Goal: Information Seeking & Learning: Understand process/instructions

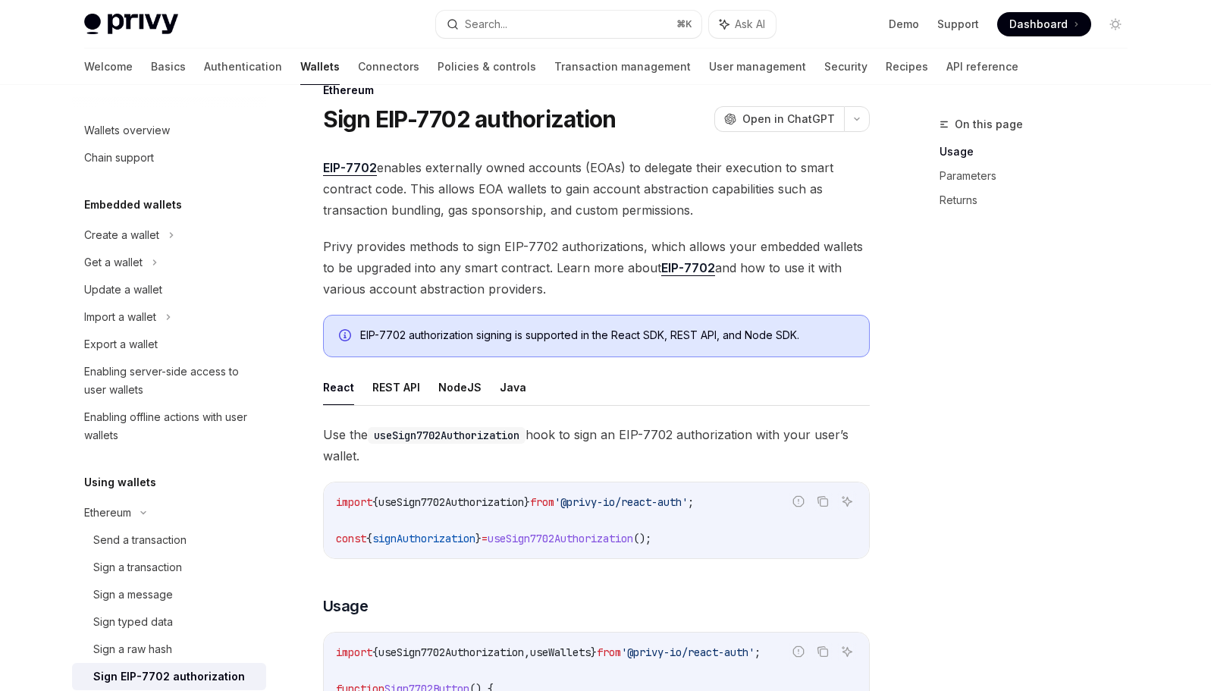
scroll to position [38, 0]
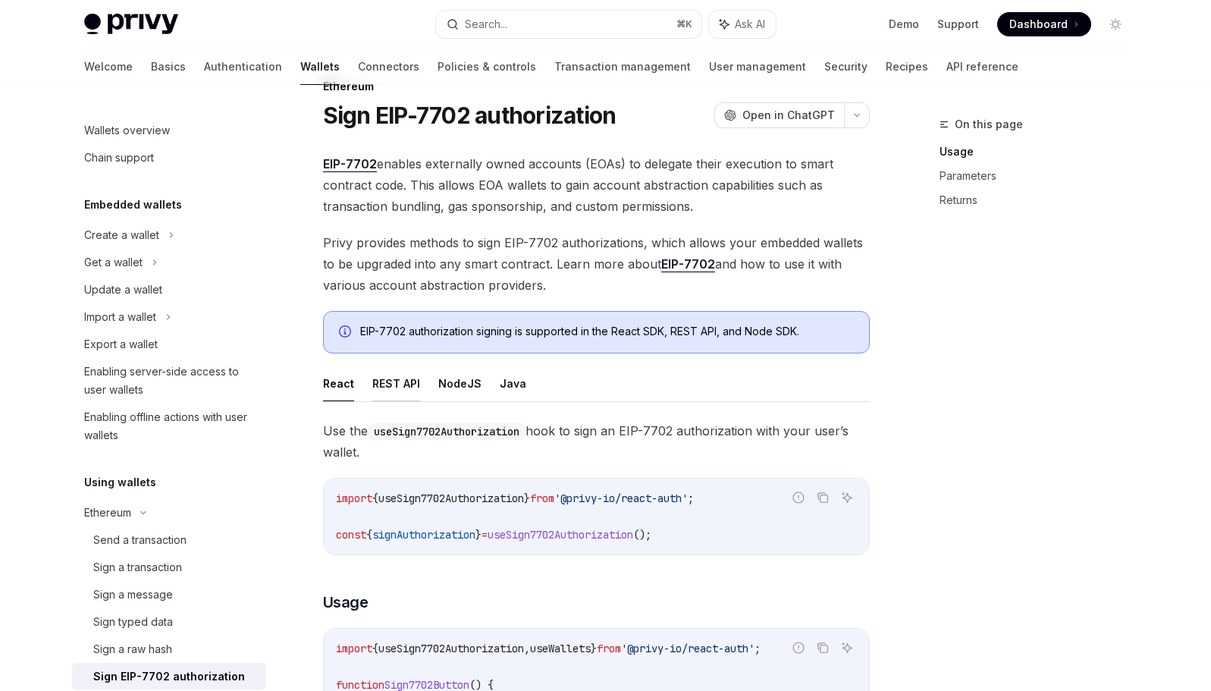
click at [401, 385] on button "REST API" at bounding box center [396, 384] width 48 height 36
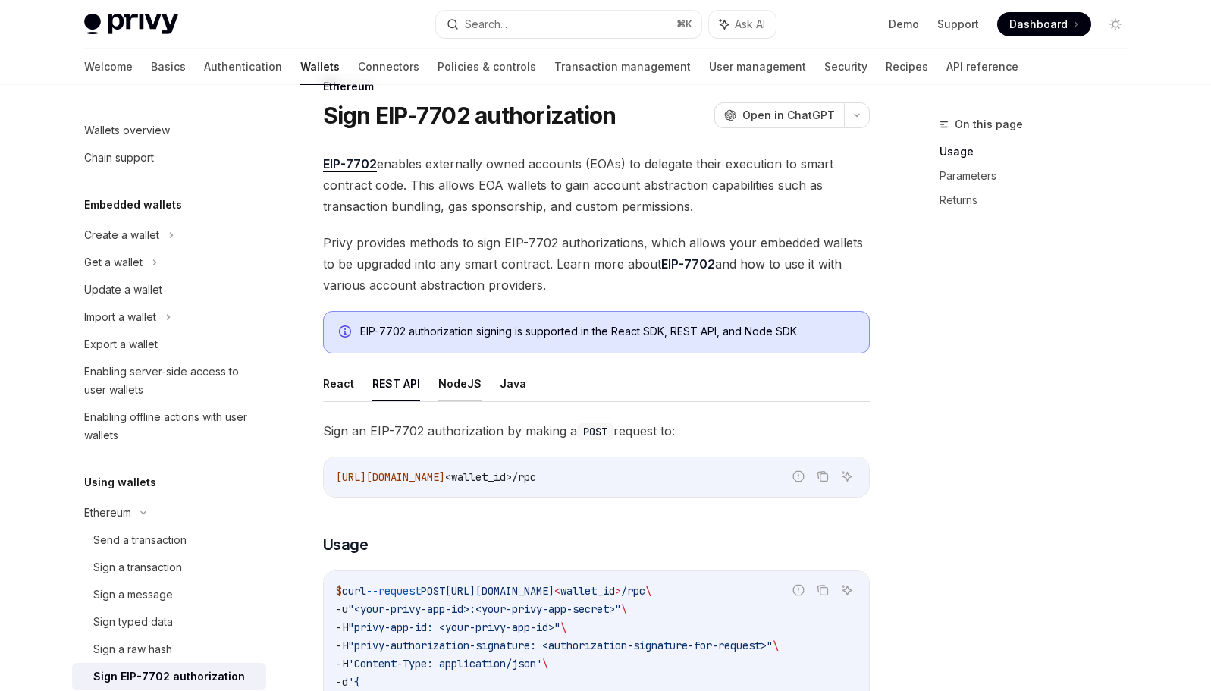
click at [438, 386] on button "NodeJS" at bounding box center [459, 384] width 43 height 36
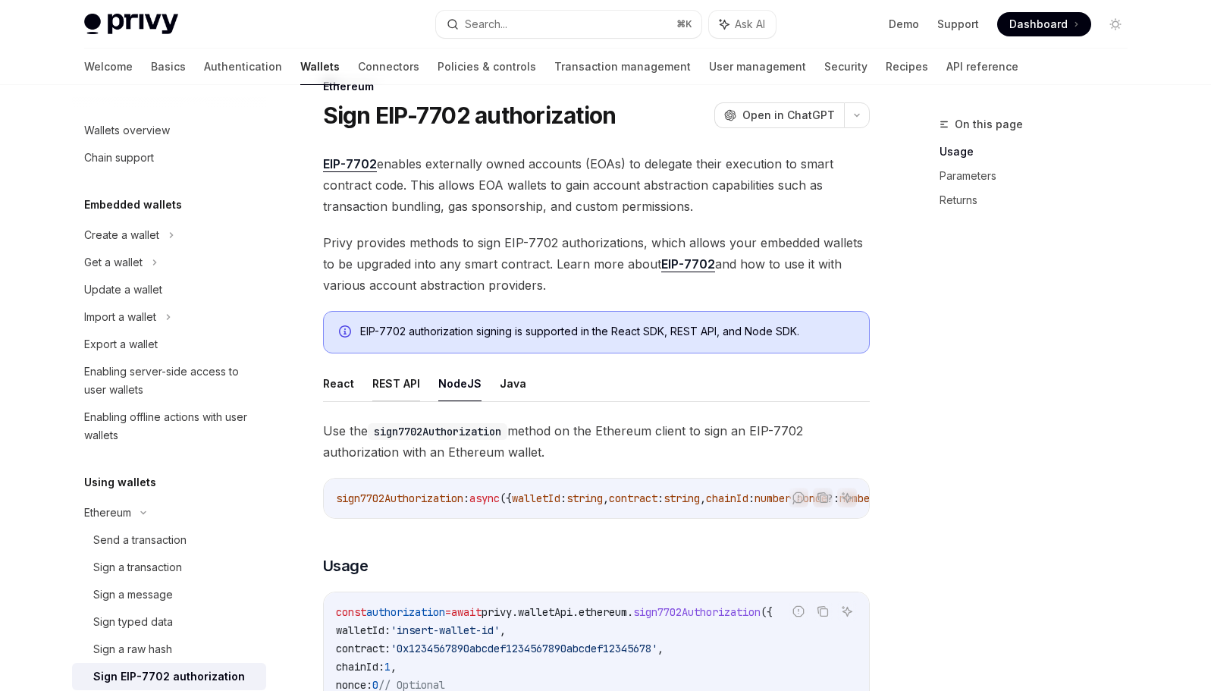
click at [392, 388] on button "REST API" at bounding box center [396, 384] width 48 height 36
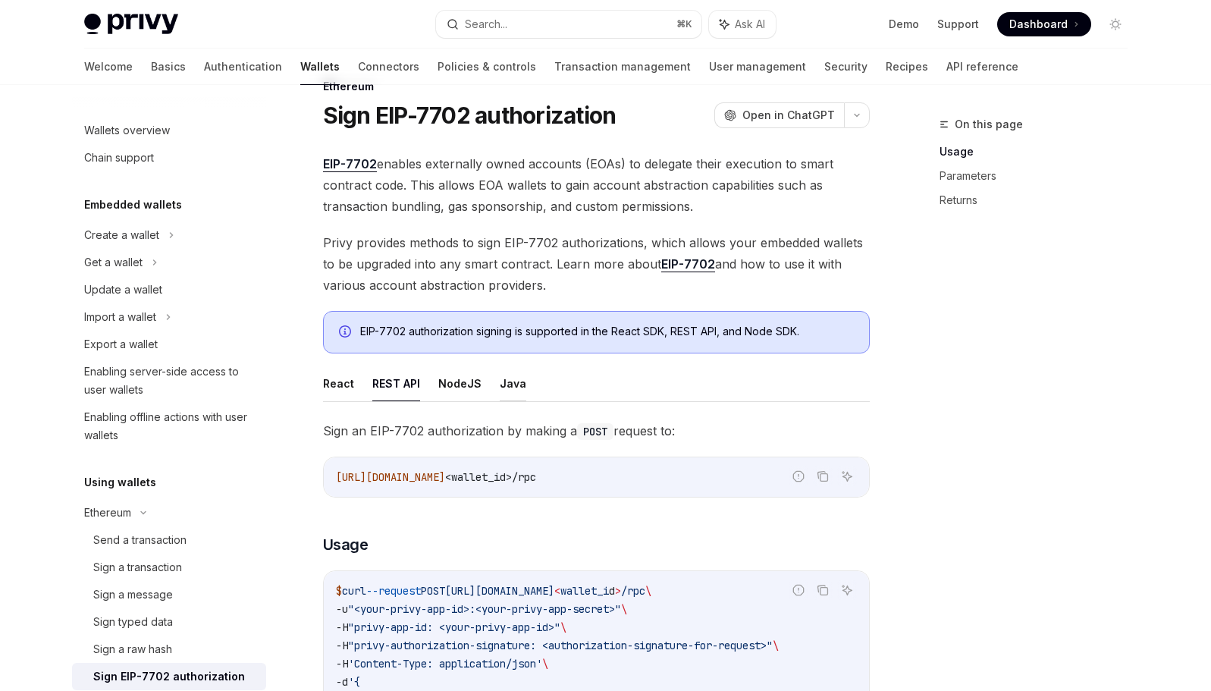
click at [500, 388] on button "Java" at bounding box center [513, 384] width 27 height 36
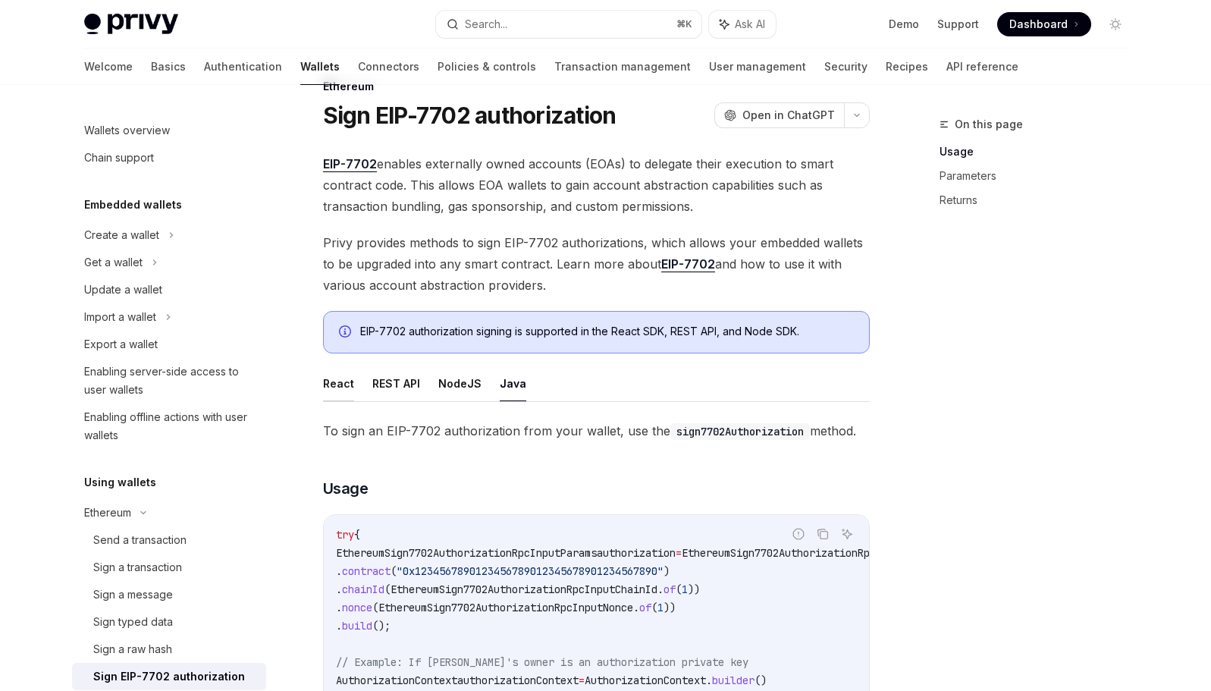
click at [351, 391] on button "React" at bounding box center [338, 384] width 31 height 36
type textarea "*"
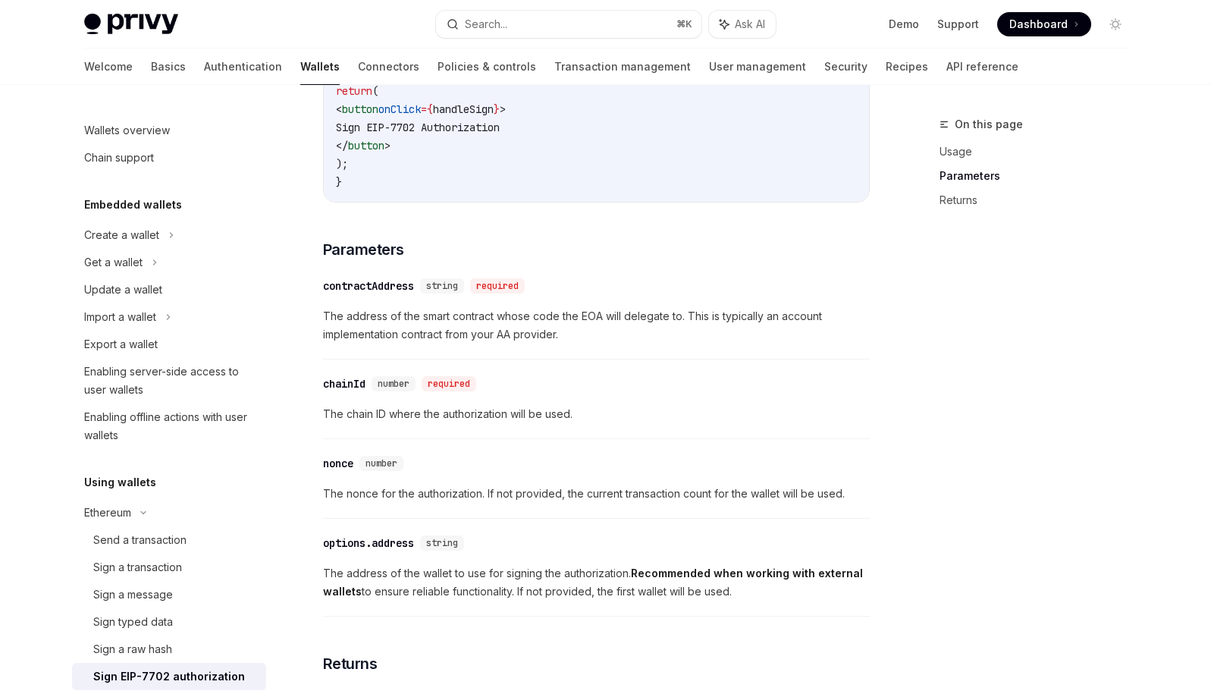
scroll to position [1362, 0]
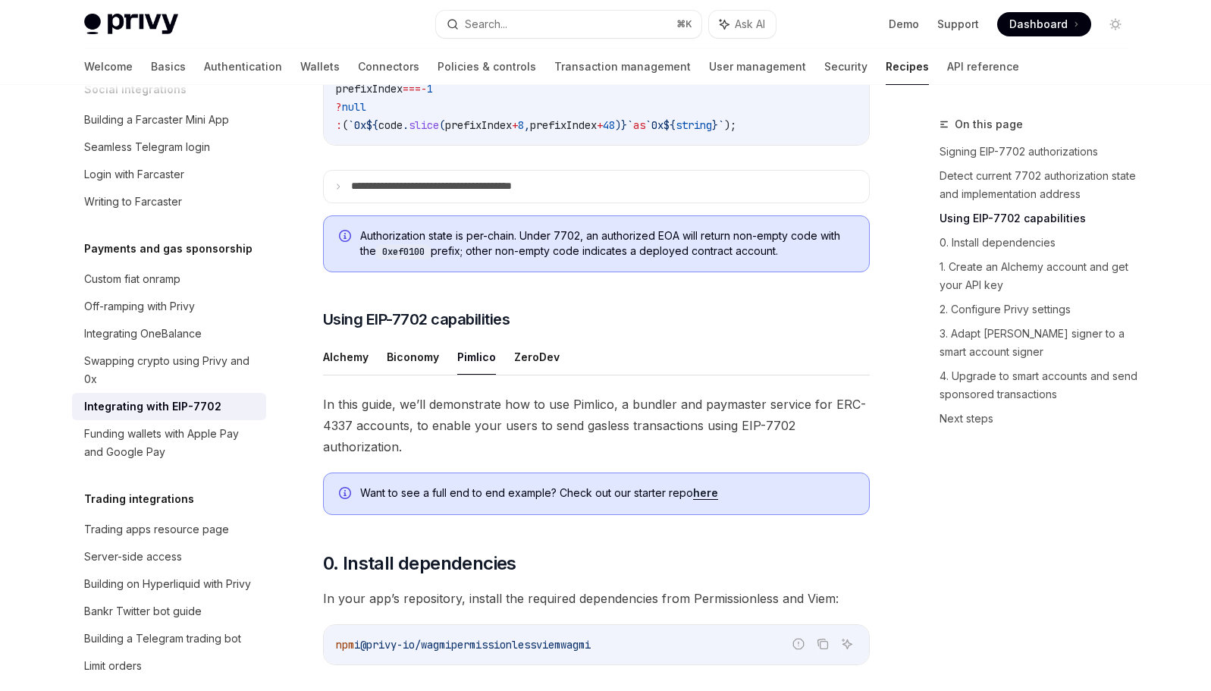
scroll to position [813, 0]
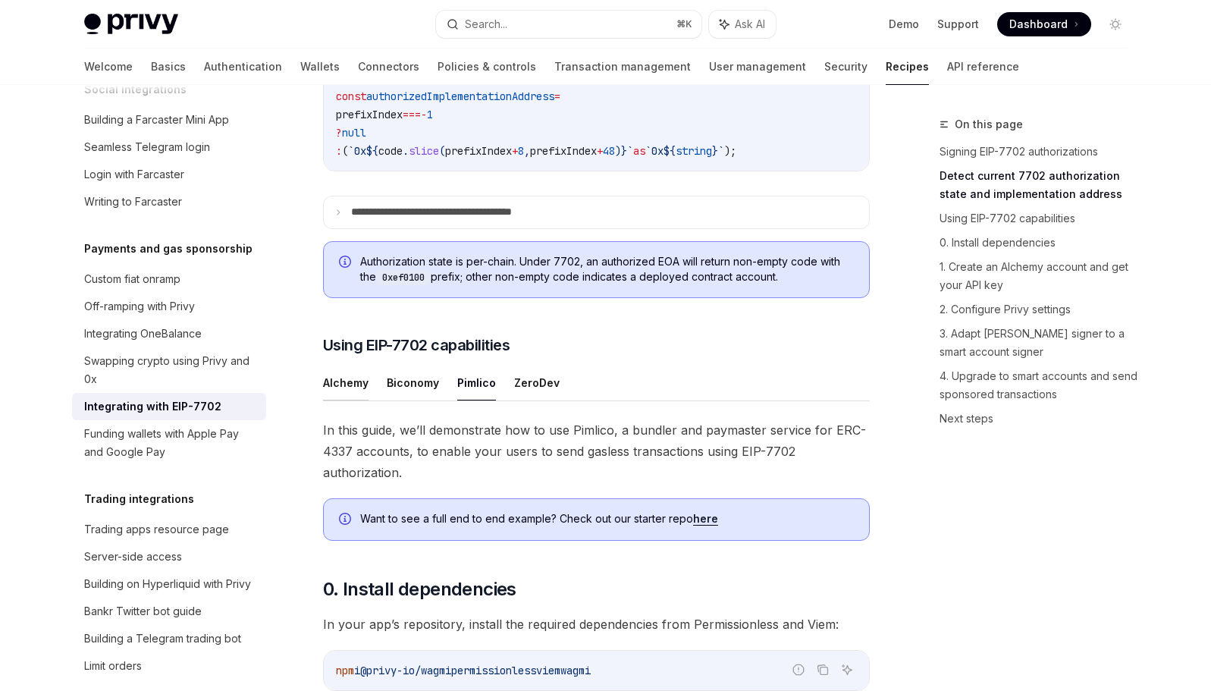
click at [354, 401] on button "Alchemy" at bounding box center [346, 383] width 46 height 36
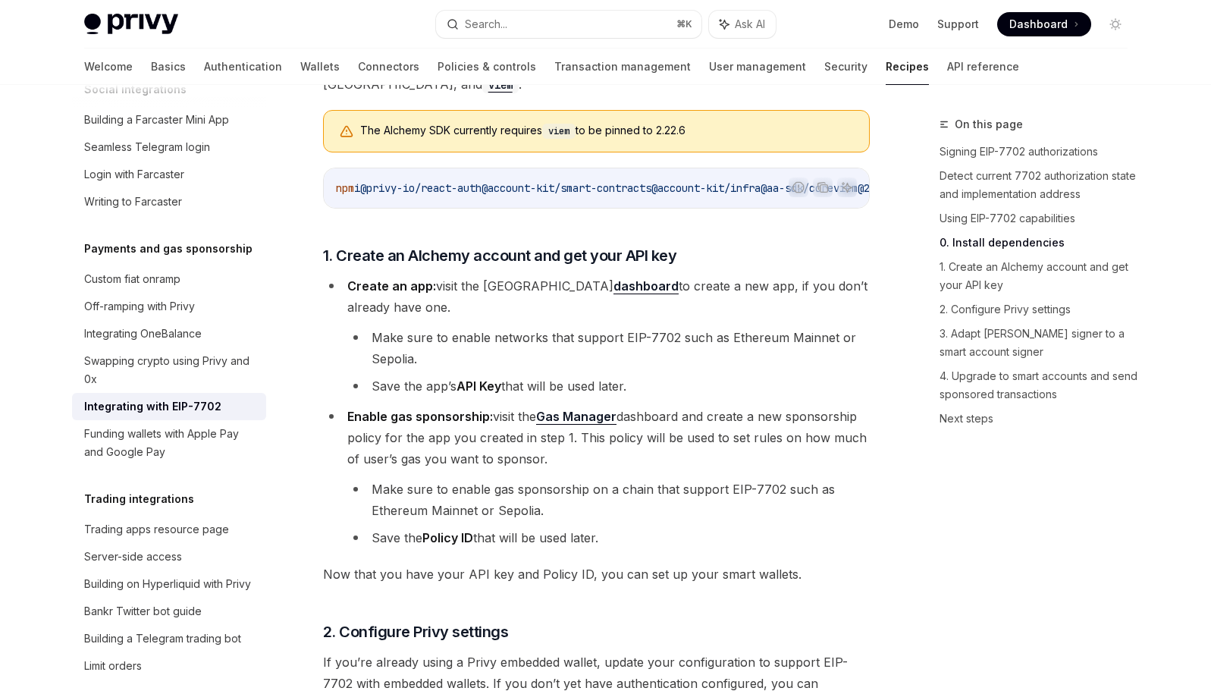
scroll to position [800, 0]
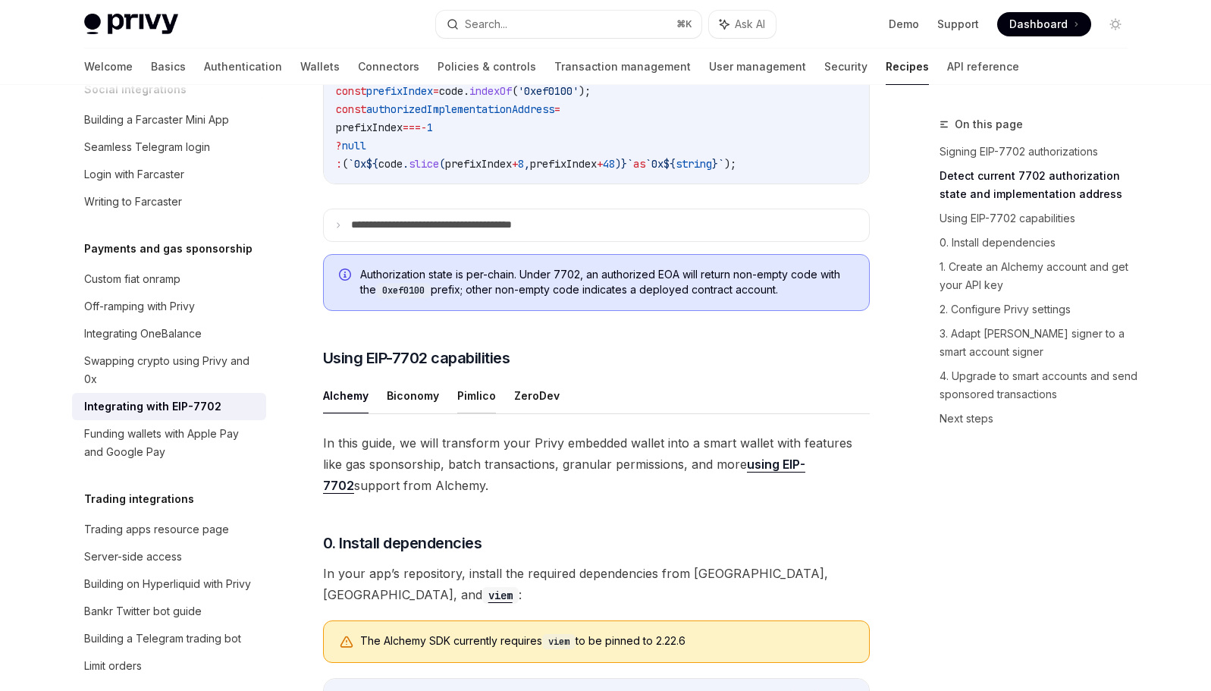
click at [476, 413] on button "Pimlico" at bounding box center [476, 396] width 39 height 36
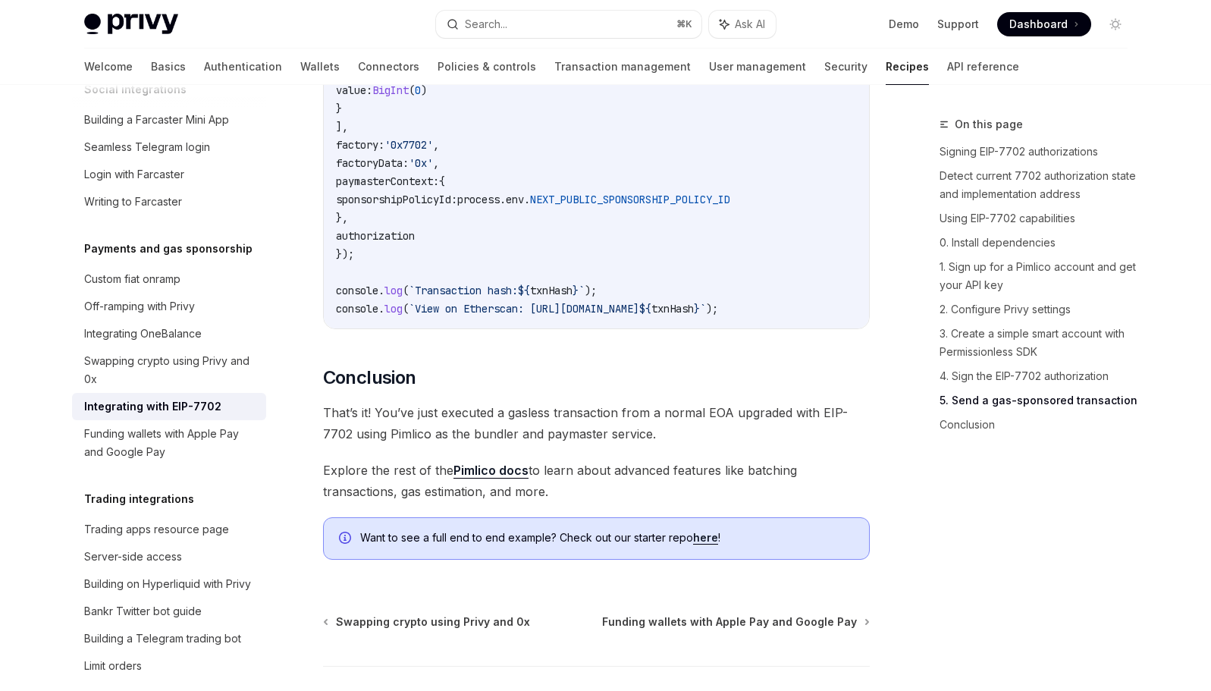
scroll to position [3621, 0]
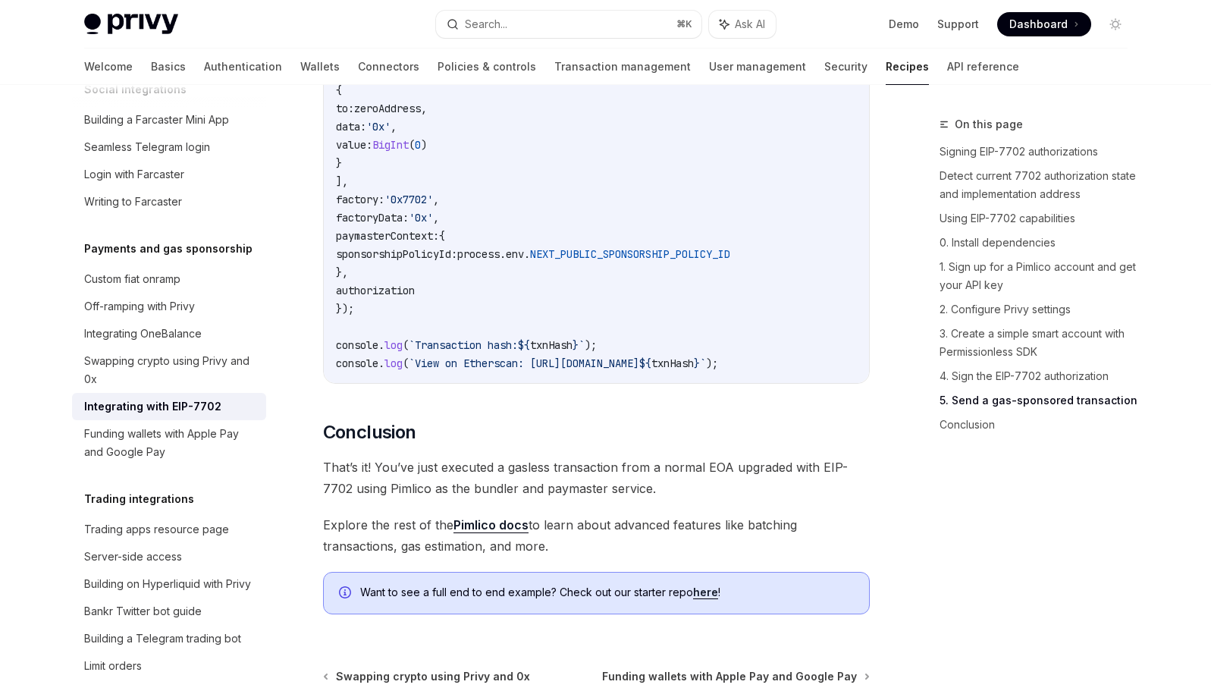
click at [487, 533] on link "Pimlico docs" at bounding box center [491, 525] width 75 height 16
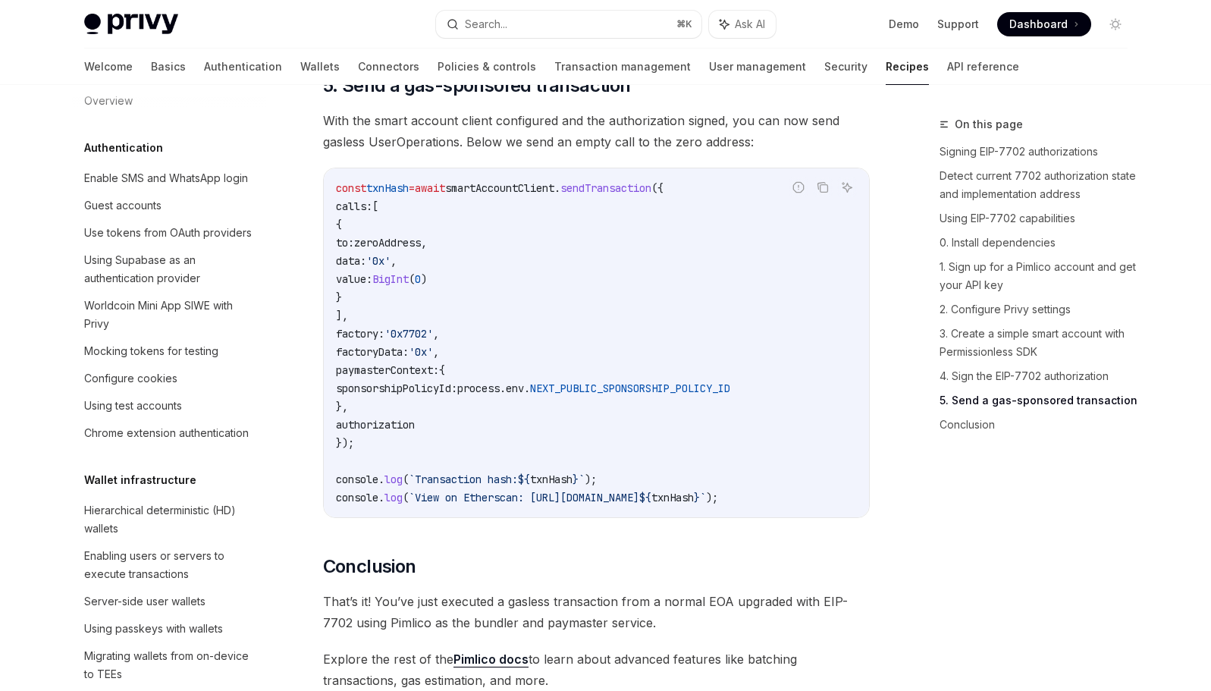
scroll to position [0, 0]
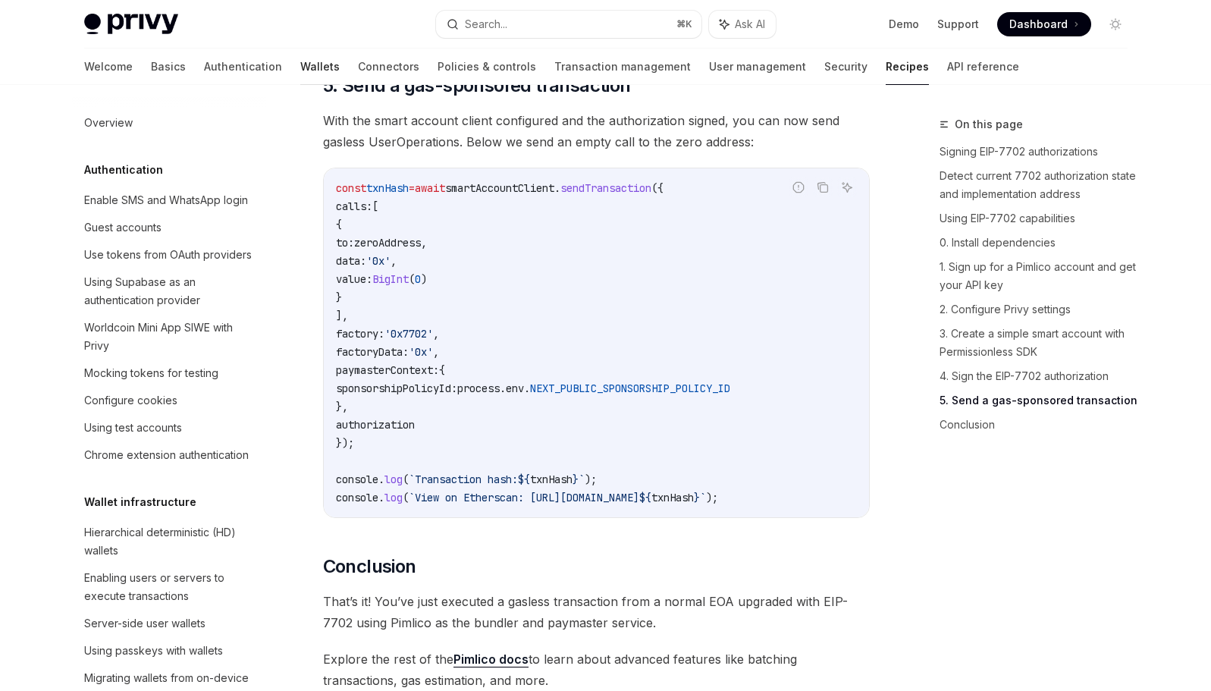
click at [300, 73] on link "Wallets" at bounding box center [319, 67] width 39 height 36
type textarea "*"
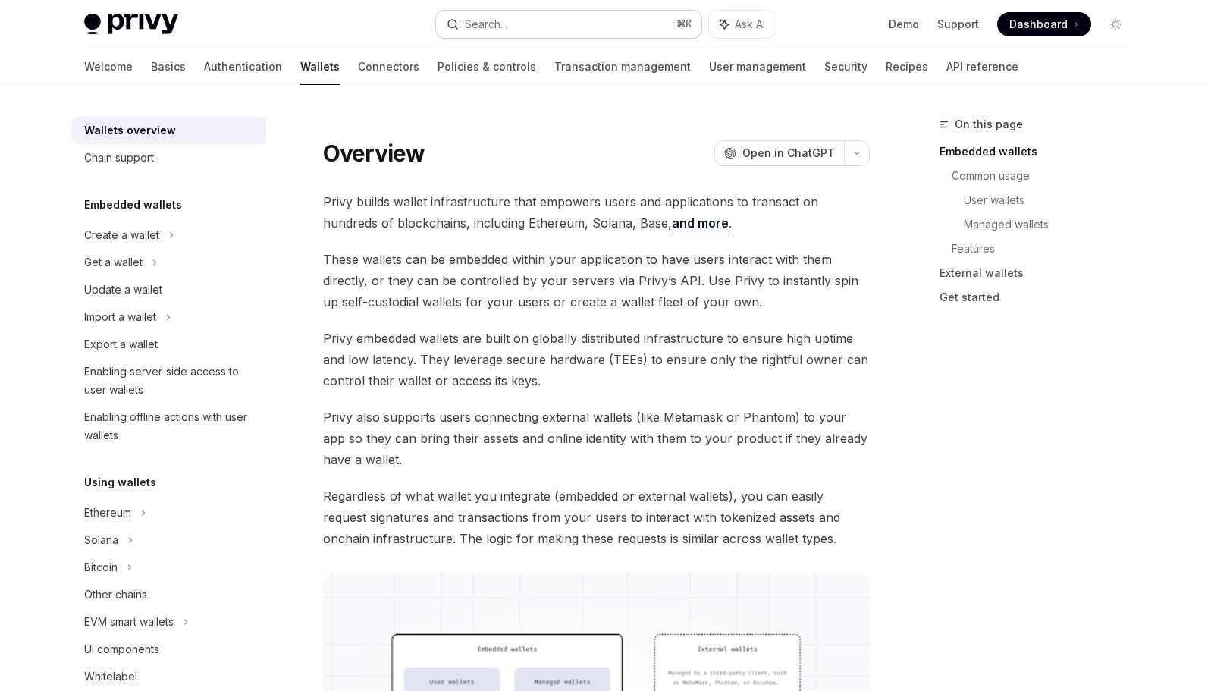
click at [513, 20] on button "Search... ⌘ K" at bounding box center [568, 24] width 265 height 27
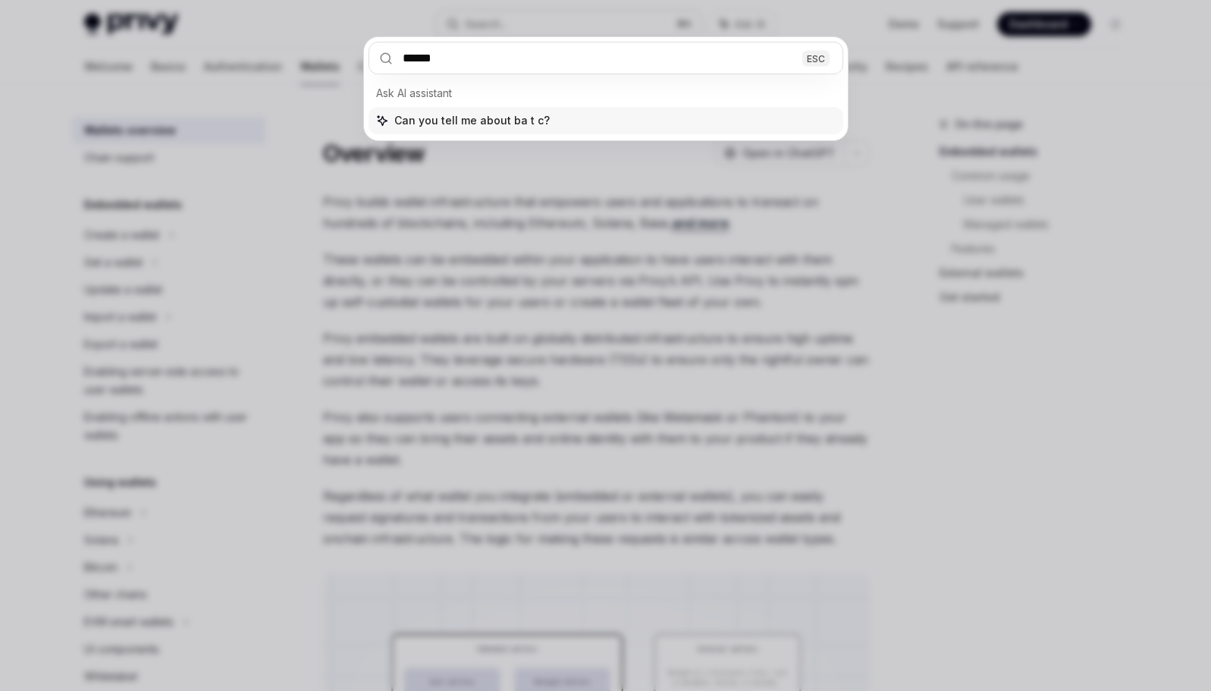
type input "*****"
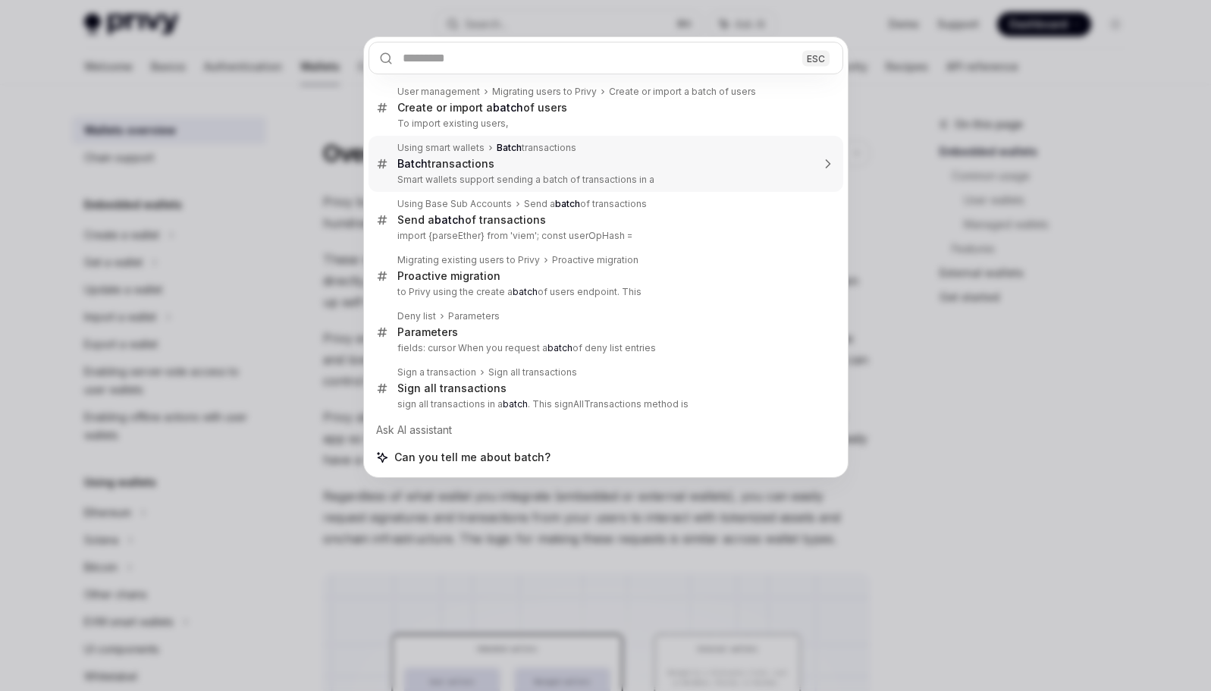
type textarea "*"
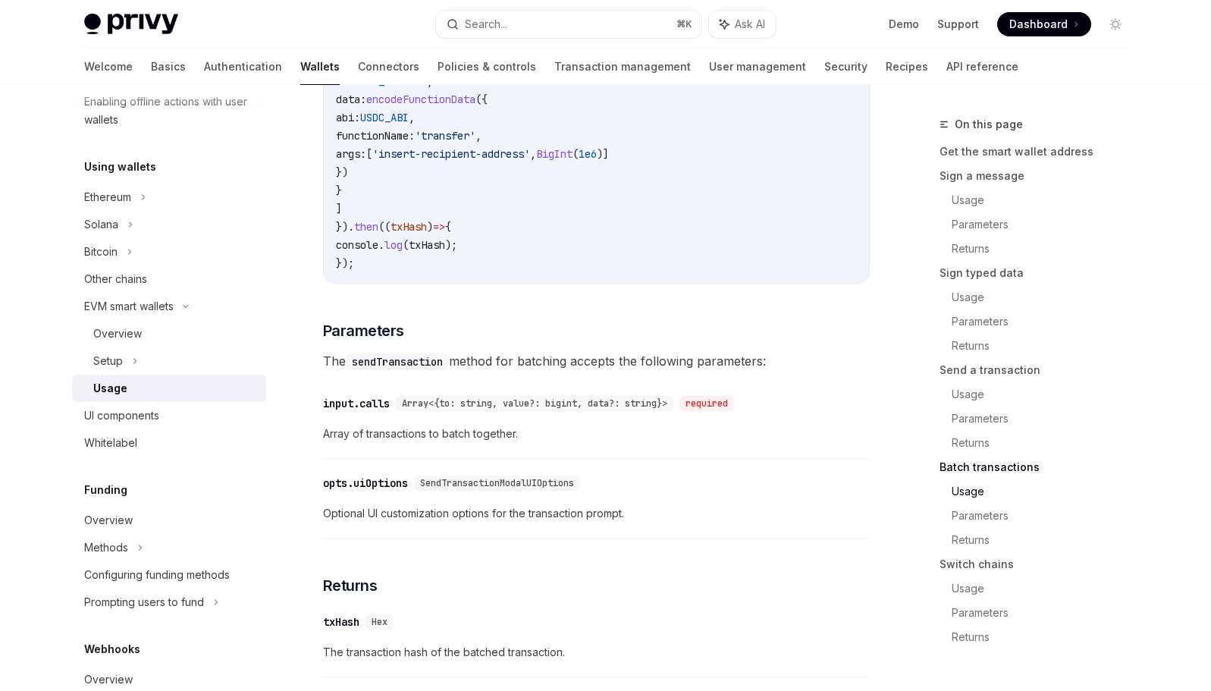
scroll to position [3350, 0]
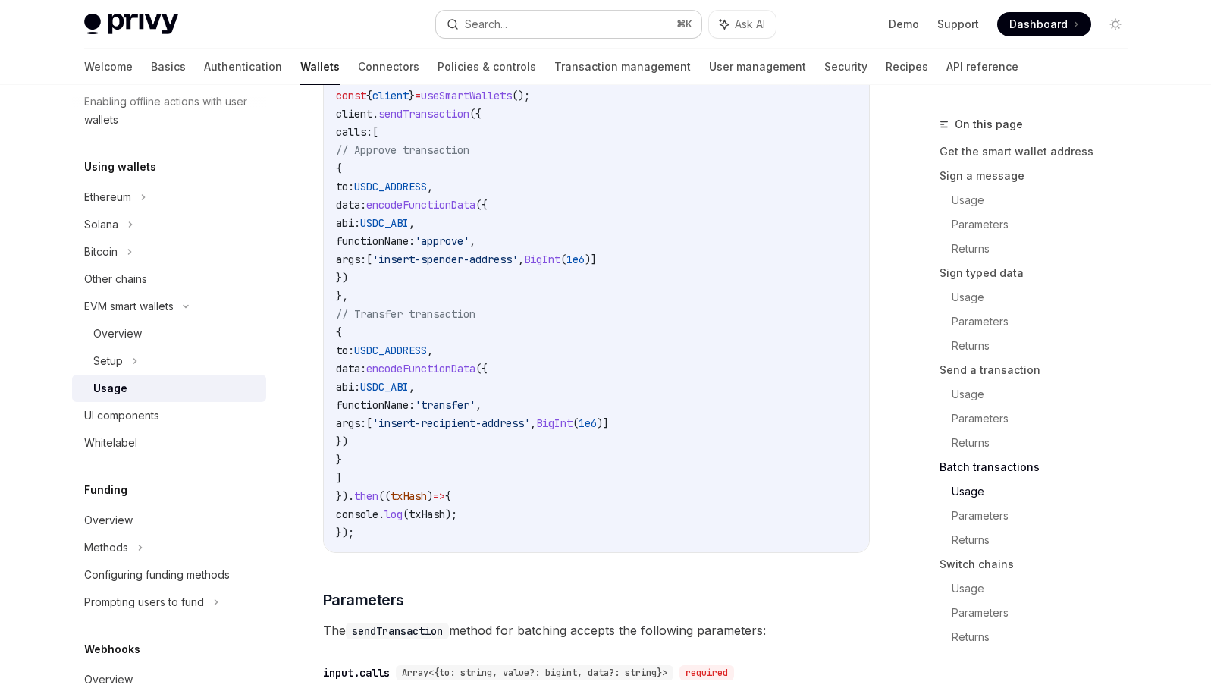
click at [577, 24] on button "Search... ⌘ K" at bounding box center [568, 24] width 265 height 27
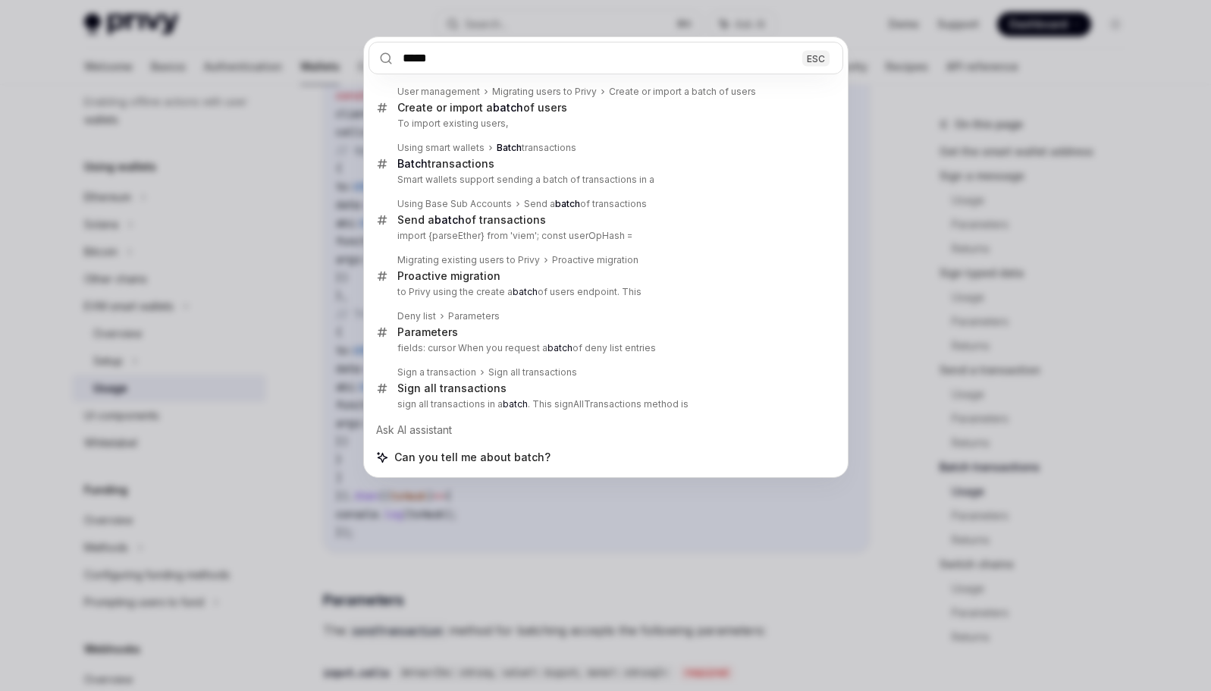
type input "*****"
click at [872, 146] on div "***** ESC User management Migrating users to Privy Create or import a batch of …" at bounding box center [605, 345] width 1211 height 691
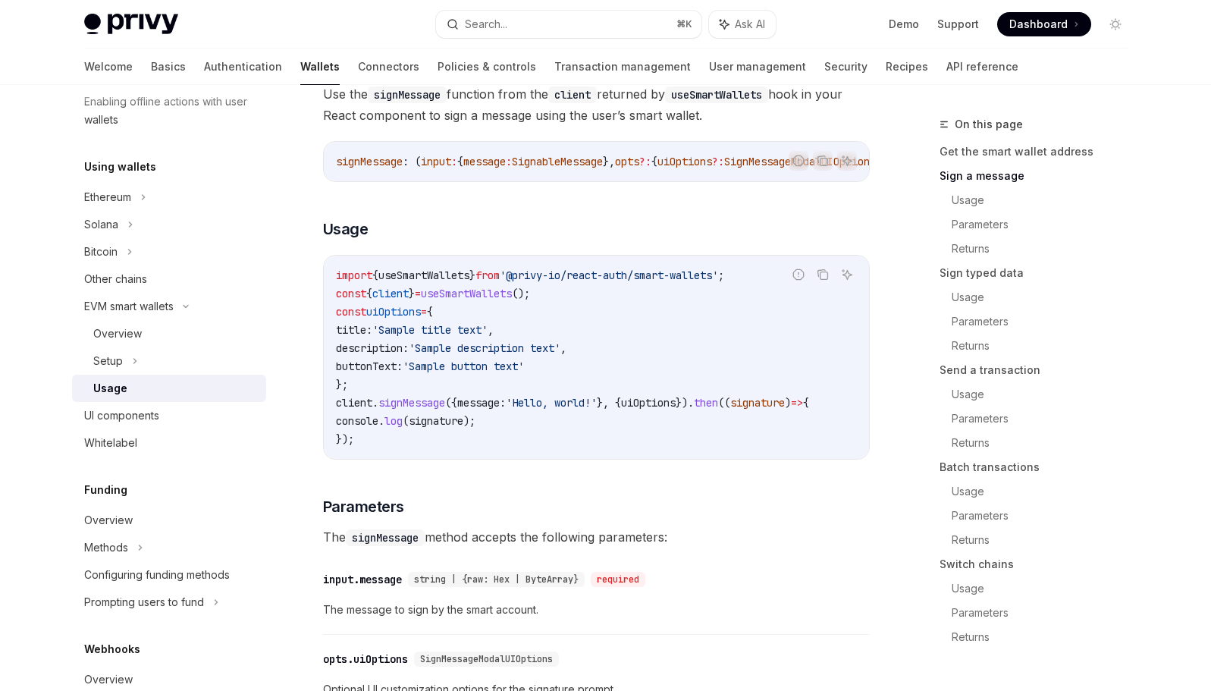
scroll to position [0, 0]
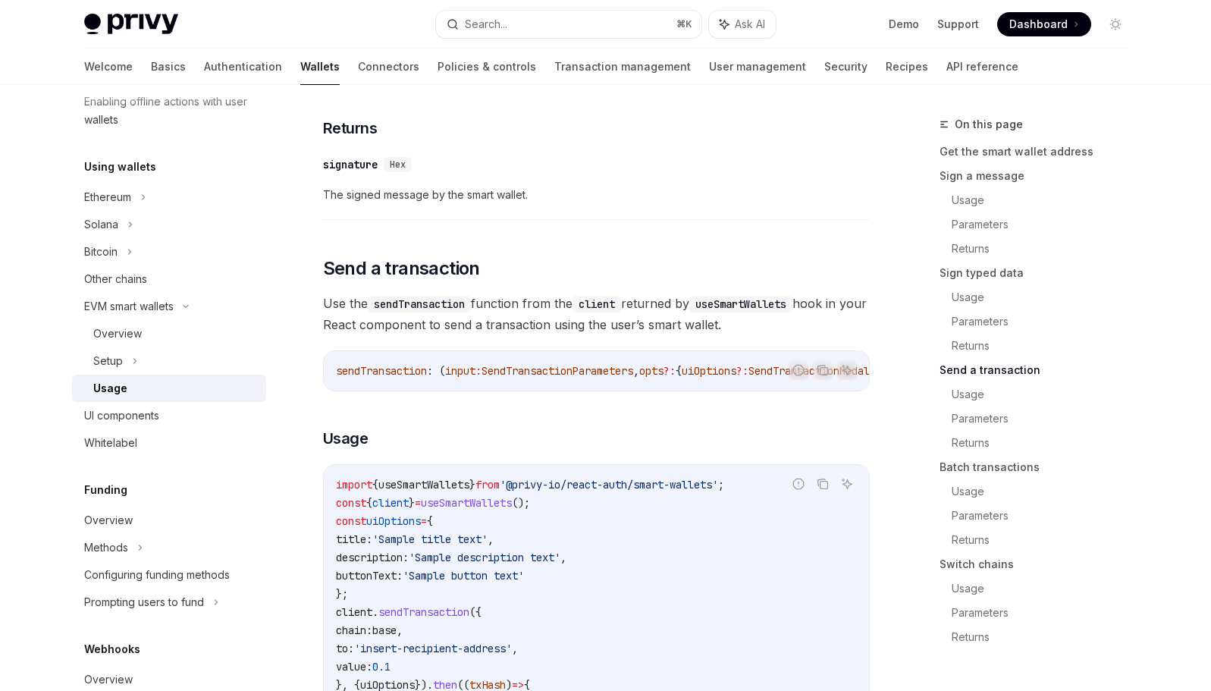
scroll to position [2455, 0]
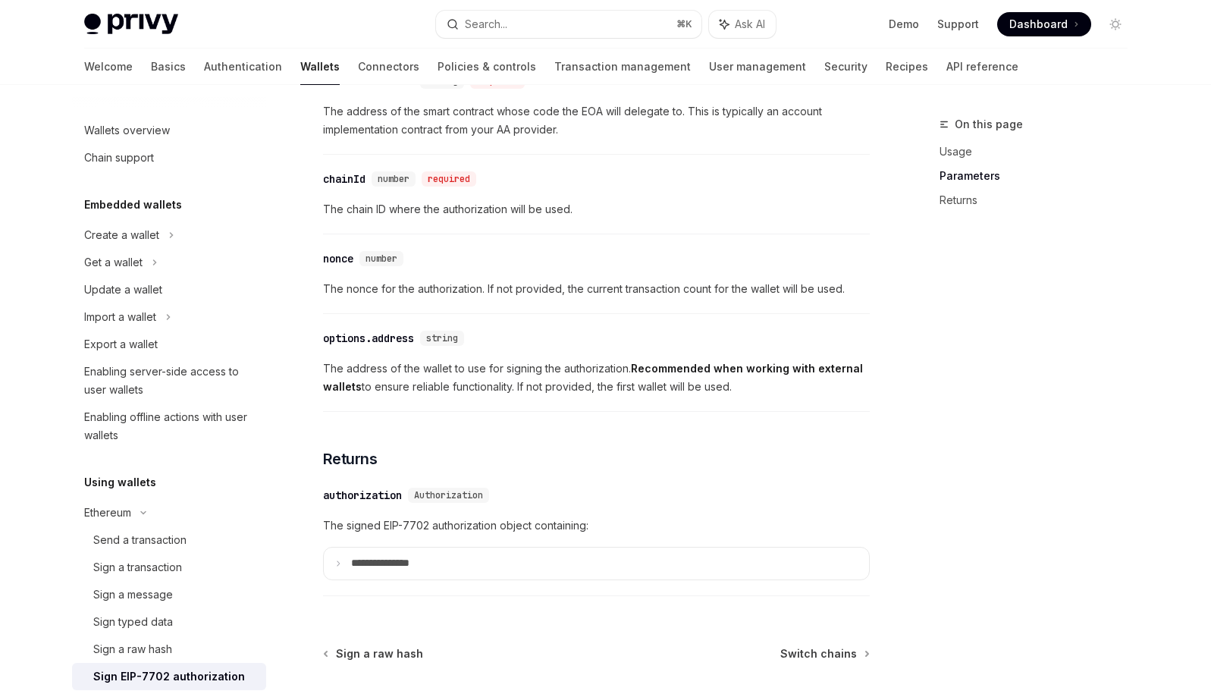
scroll to position [1064, 0]
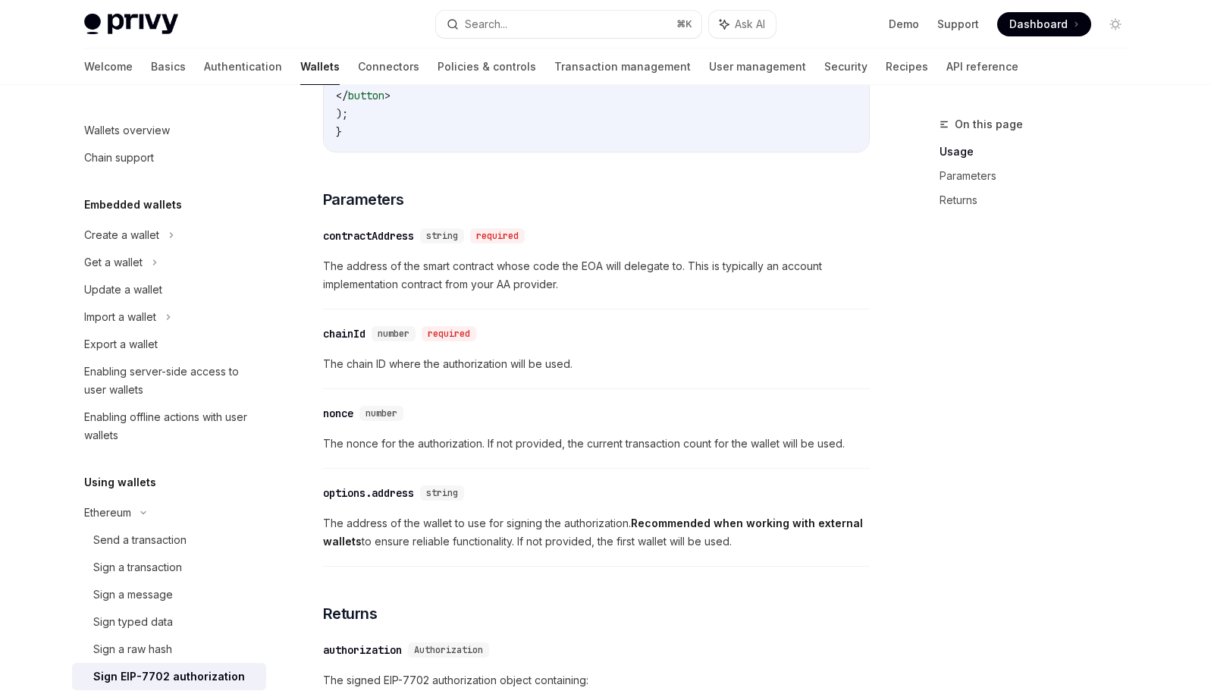
click at [921, 275] on div "On this page Usage Parameters Returns" at bounding box center [1025, 403] width 231 height 576
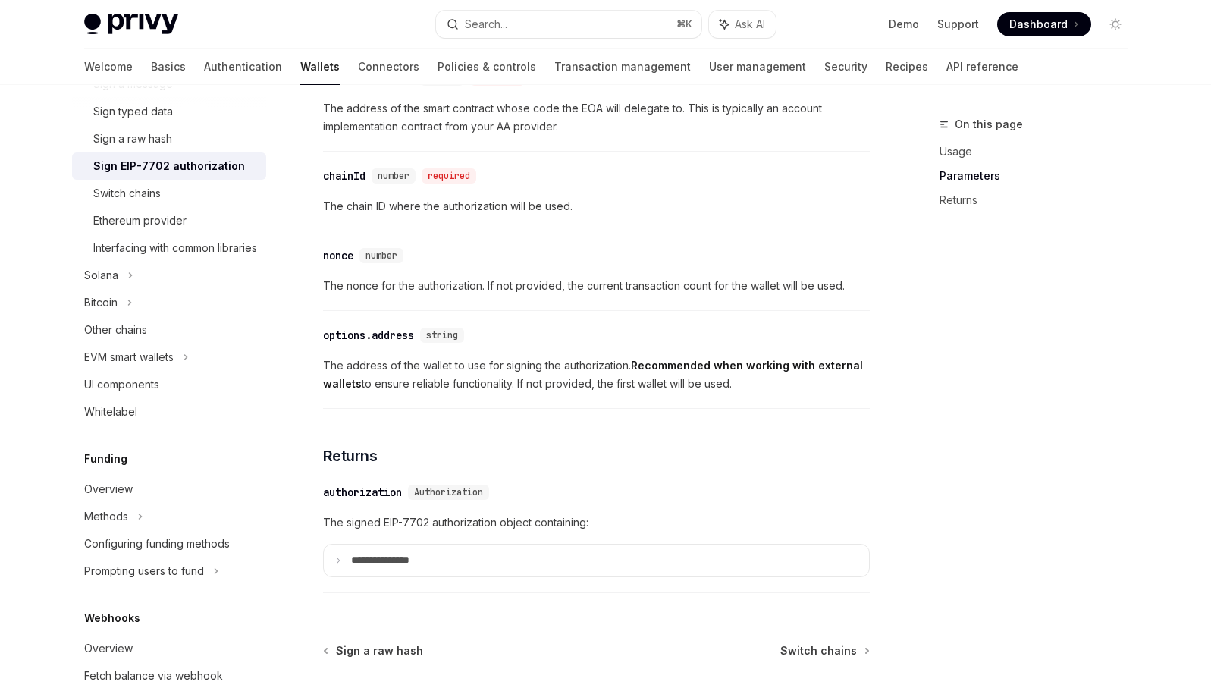
scroll to position [1349, 0]
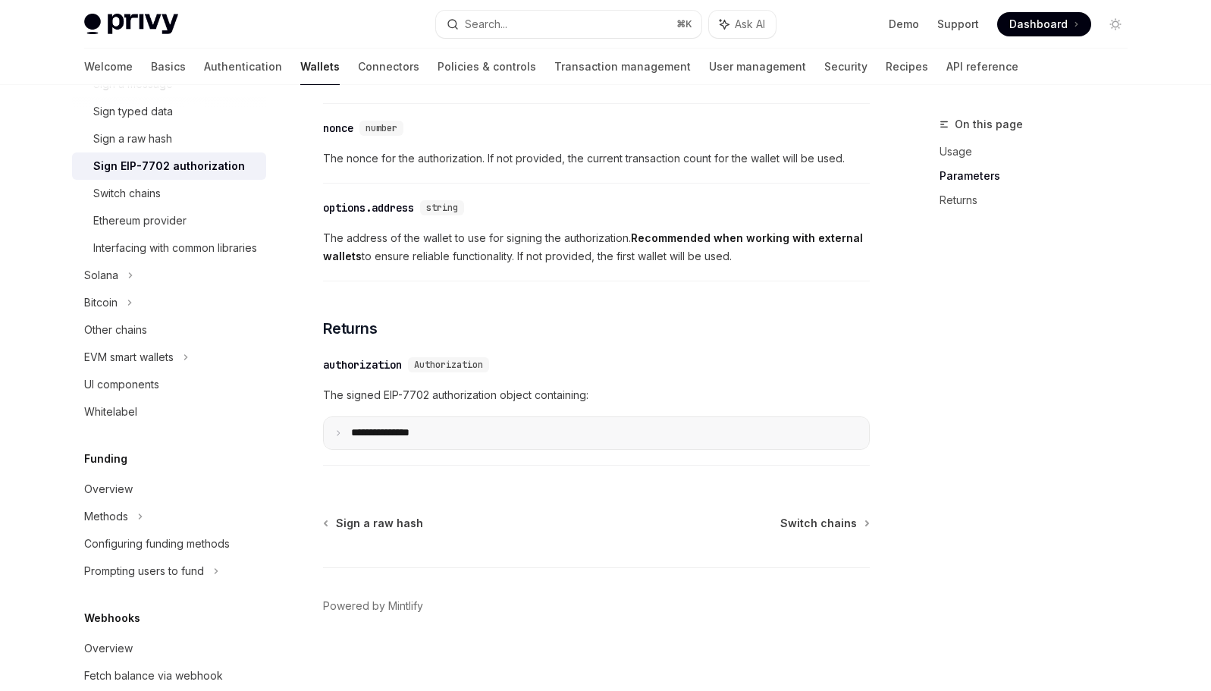
click at [500, 444] on summary "**********" at bounding box center [596, 433] width 545 height 32
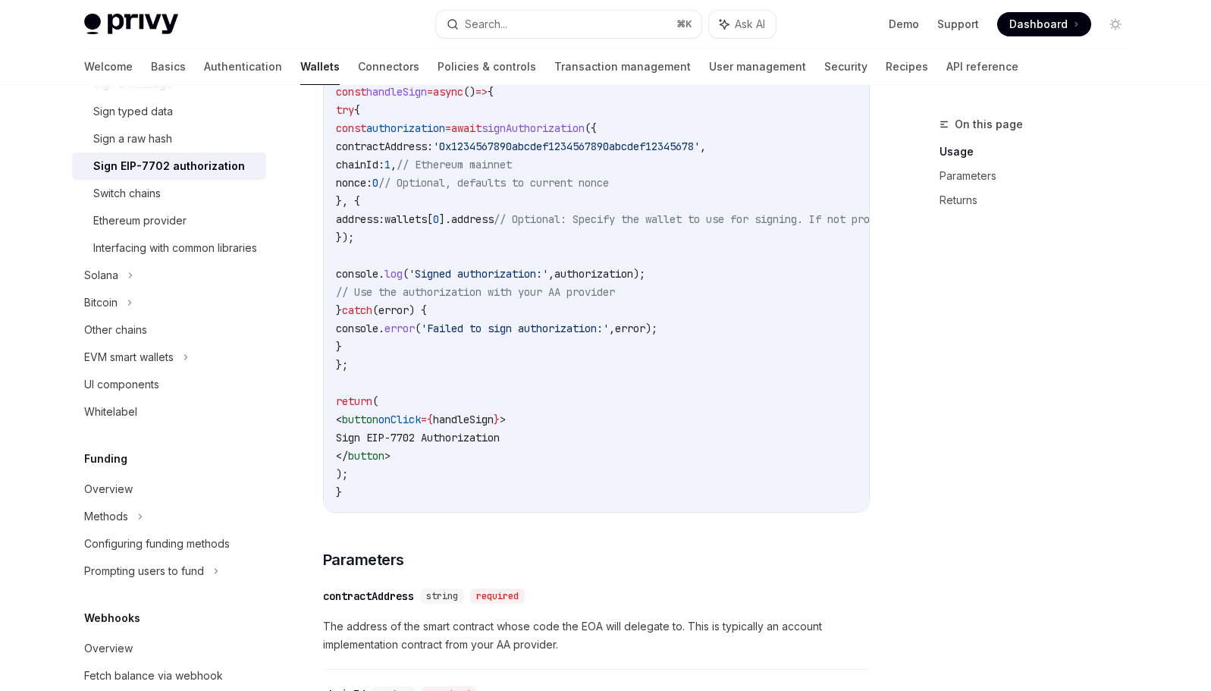
scroll to position [1025, 0]
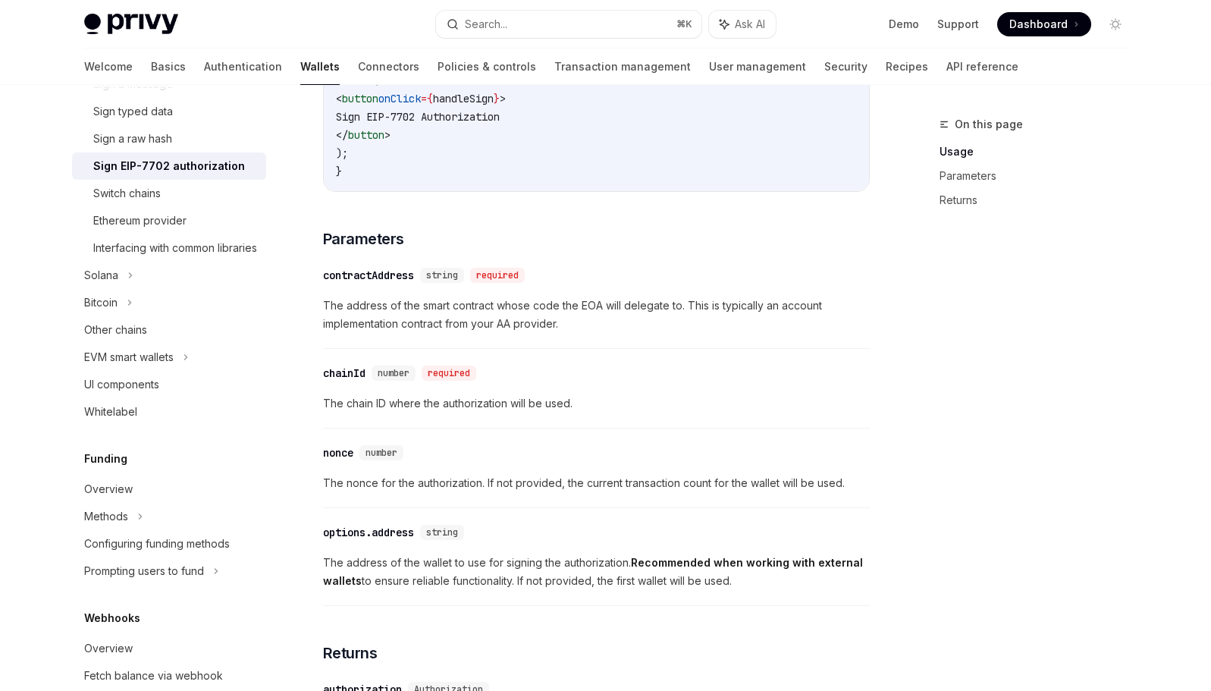
click at [493, 272] on div "​ contractAddress string required" at bounding box center [589, 275] width 532 height 18
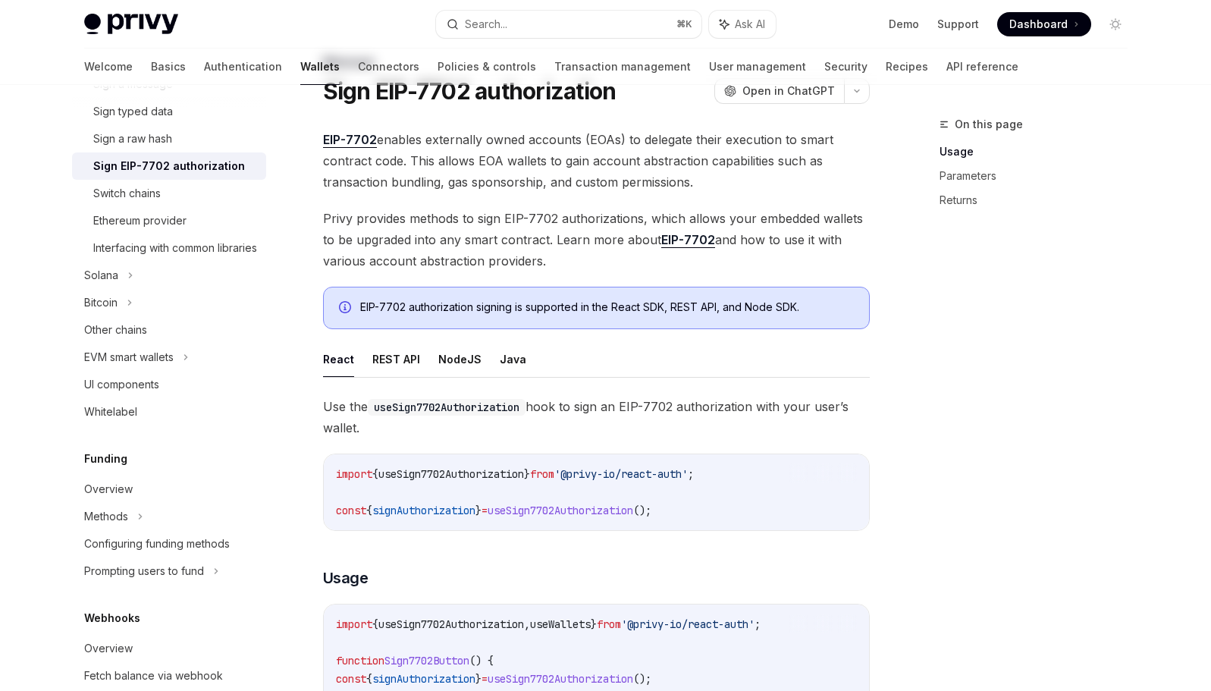
scroll to position [0, 0]
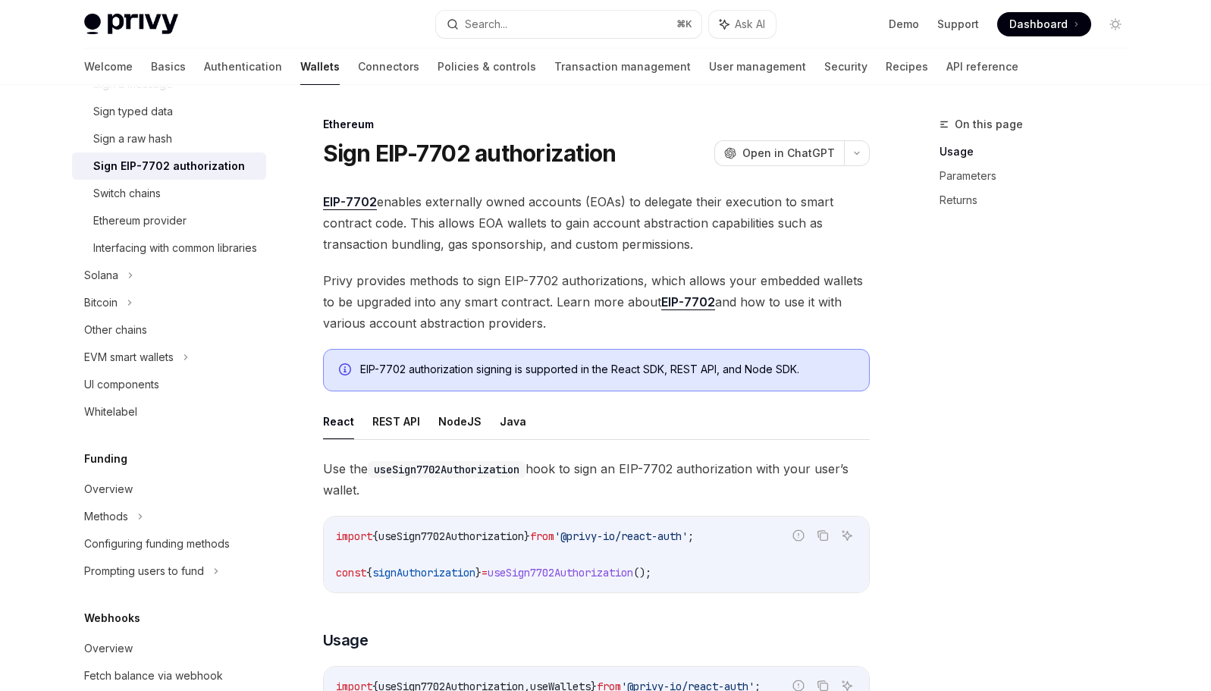
click at [391, 242] on span "EIP-7702 enables externally owned accounts (EOAs) to delegate their execution t…" at bounding box center [596, 223] width 547 height 64
drag, startPoint x: 309, startPoint y: 199, endPoint x: 433, endPoint y: 491, distance: 317.1
click at [428, 486] on span "Use the useSign7702Authorization hook to sign an EIP-7702 authorization with yo…" at bounding box center [596, 479] width 547 height 42
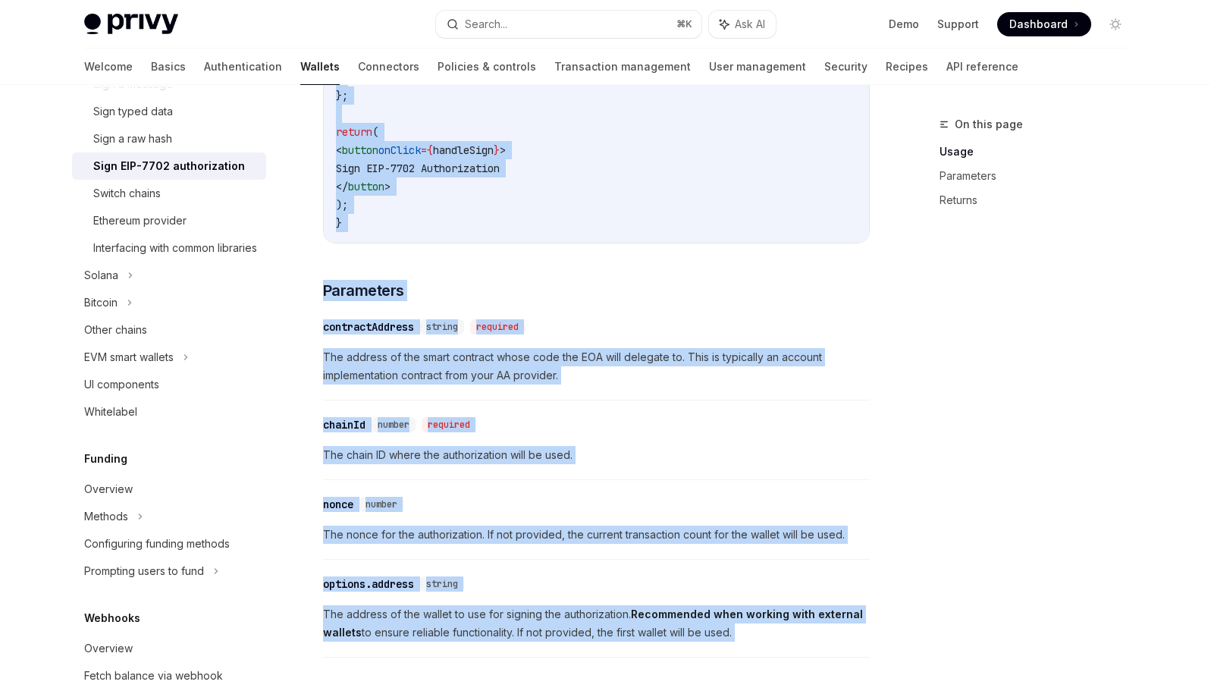
scroll to position [1129, 0]
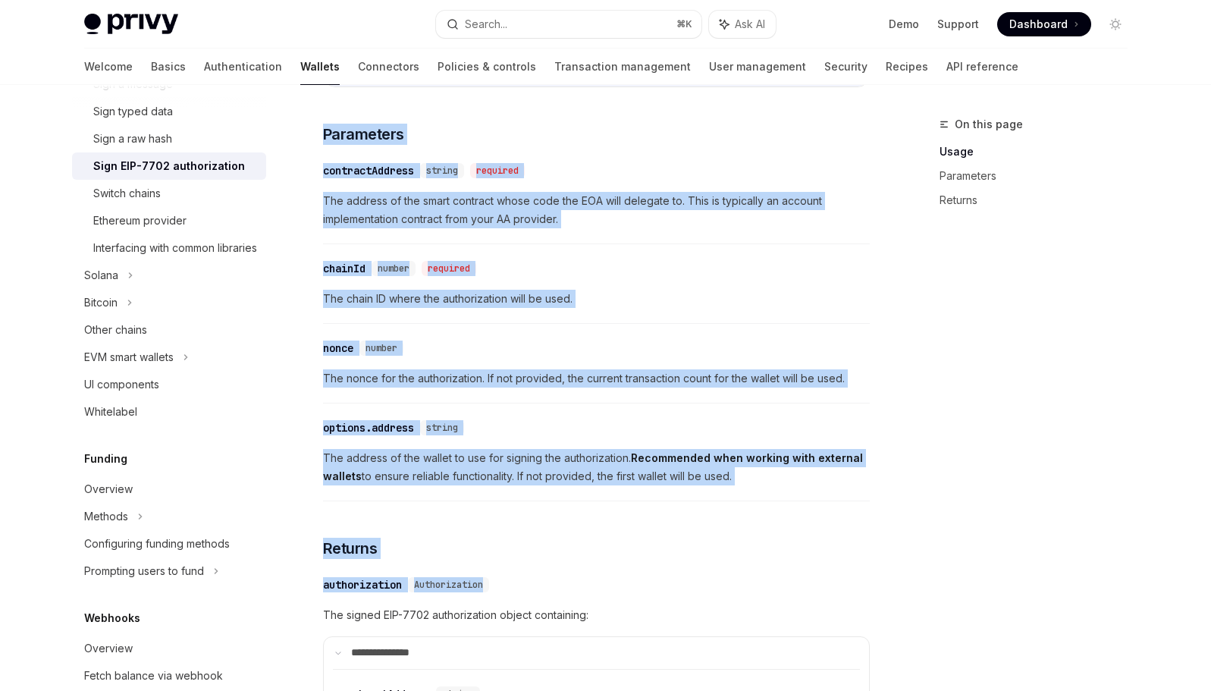
drag, startPoint x: 316, startPoint y: 193, endPoint x: 803, endPoint y: 481, distance: 564.9
click at [803, 481] on div "Ethereum Sign EIP-7702 authorization OpenAI Open in ChatGPT OpenAI Open in Chat…" at bounding box center [454, 195] width 837 height 2419
copy div "EIP-7702 enables externally owned accounts (EOAs) to delegate their execution t…"
click at [661, 270] on div "​ chainId number required" at bounding box center [589, 268] width 532 height 18
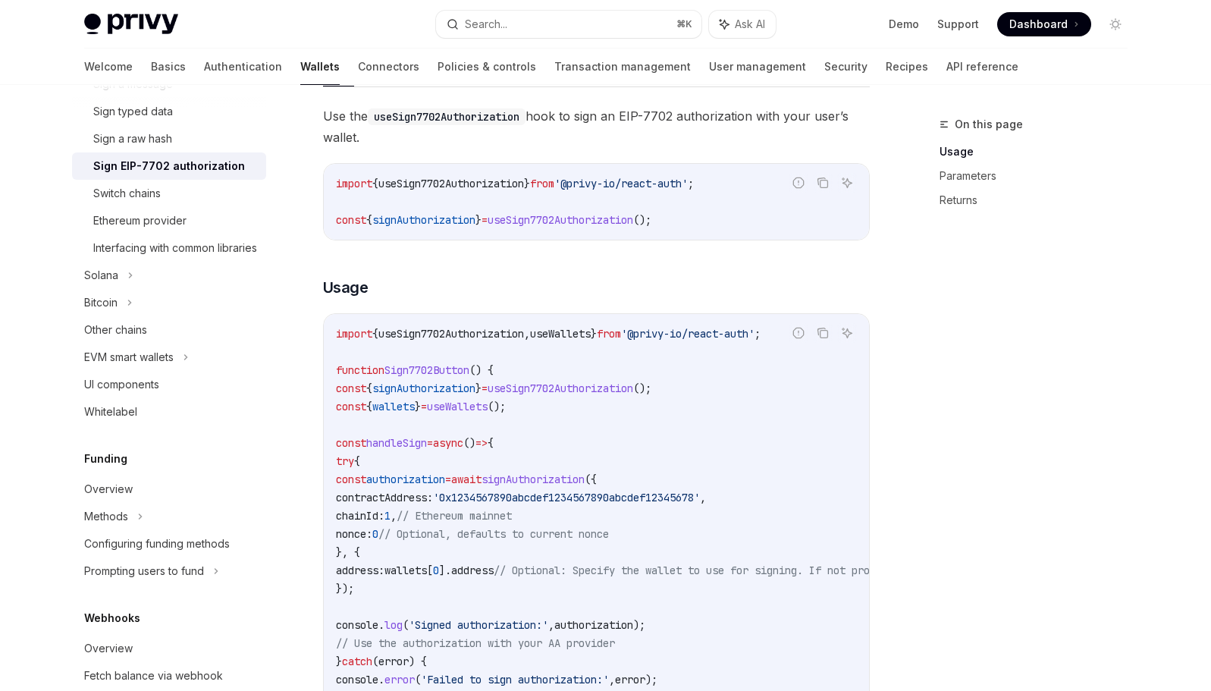
scroll to position [243, 0]
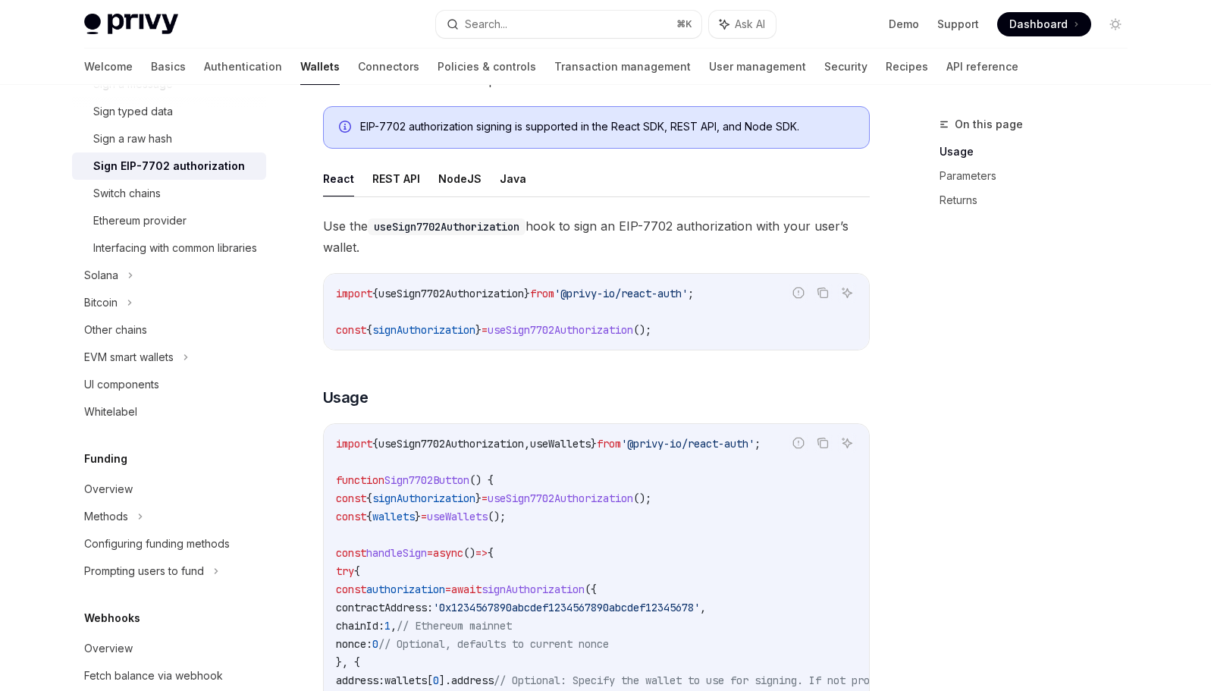
click at [762, 143] on div "EIP-7702 authorization signing is supported in the React SDK, REST API, and Nod…" at bounding box center [596, 127] width 547 height 42
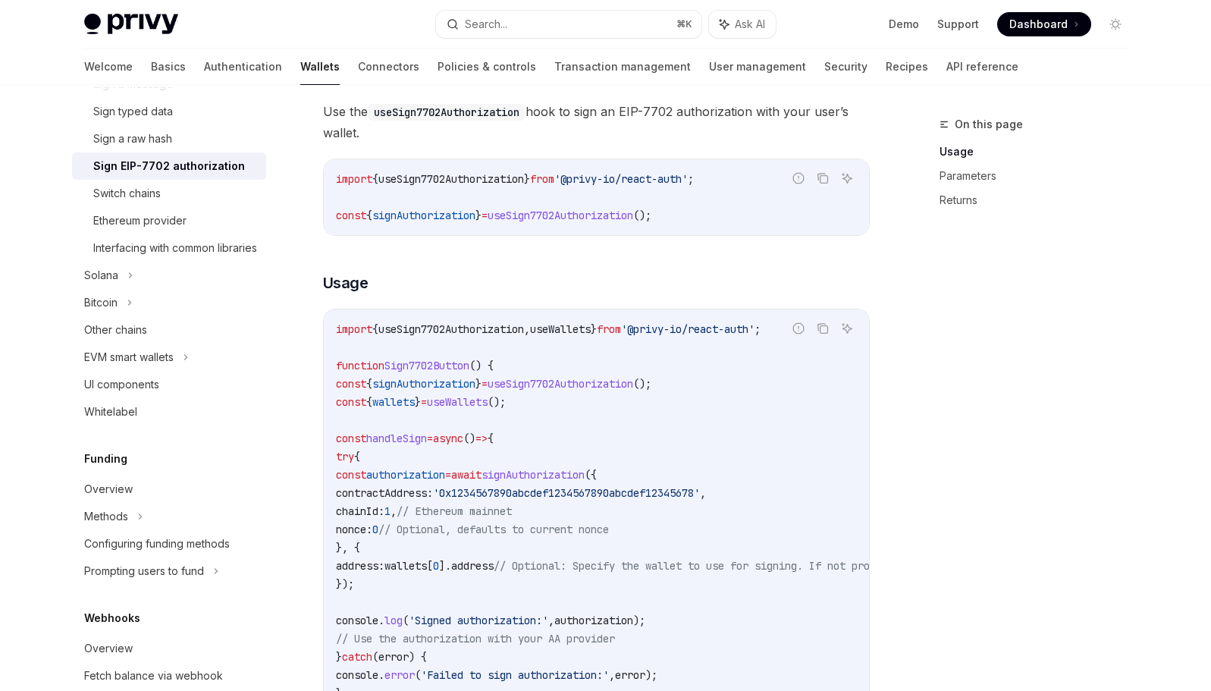
scroll to position [379, 0]
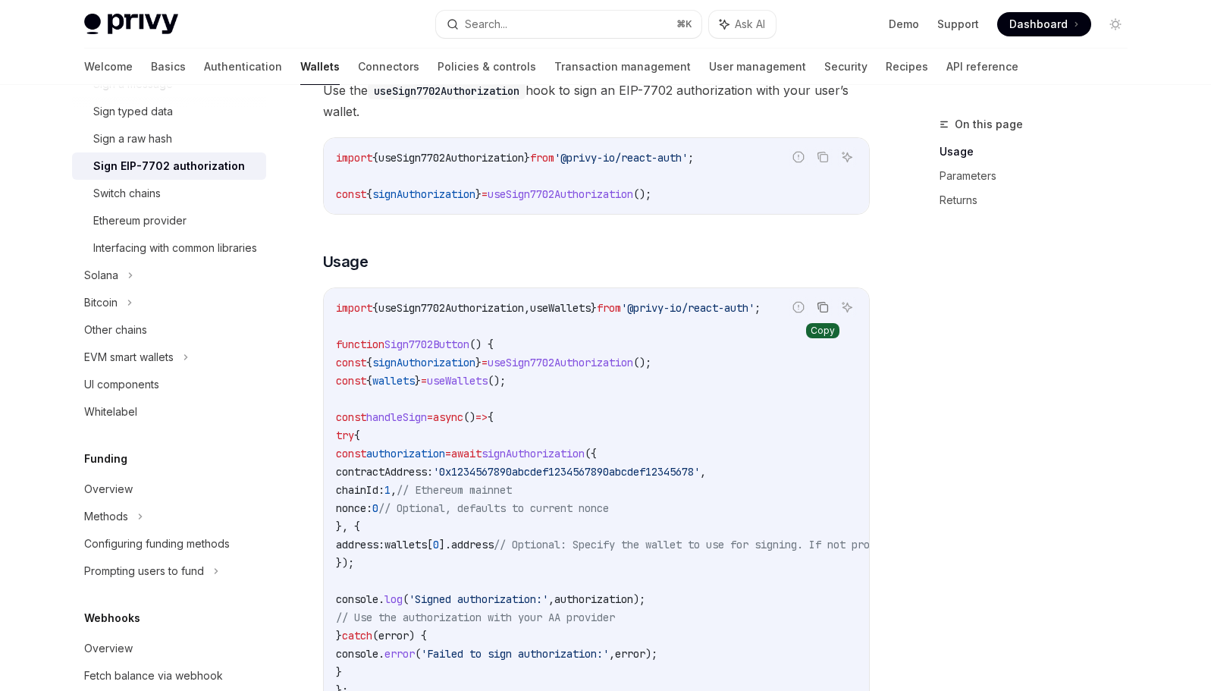
click at [825, 313] on button "Copy the contents from the code block" at bounding box center [823, 307] width 20 height 20
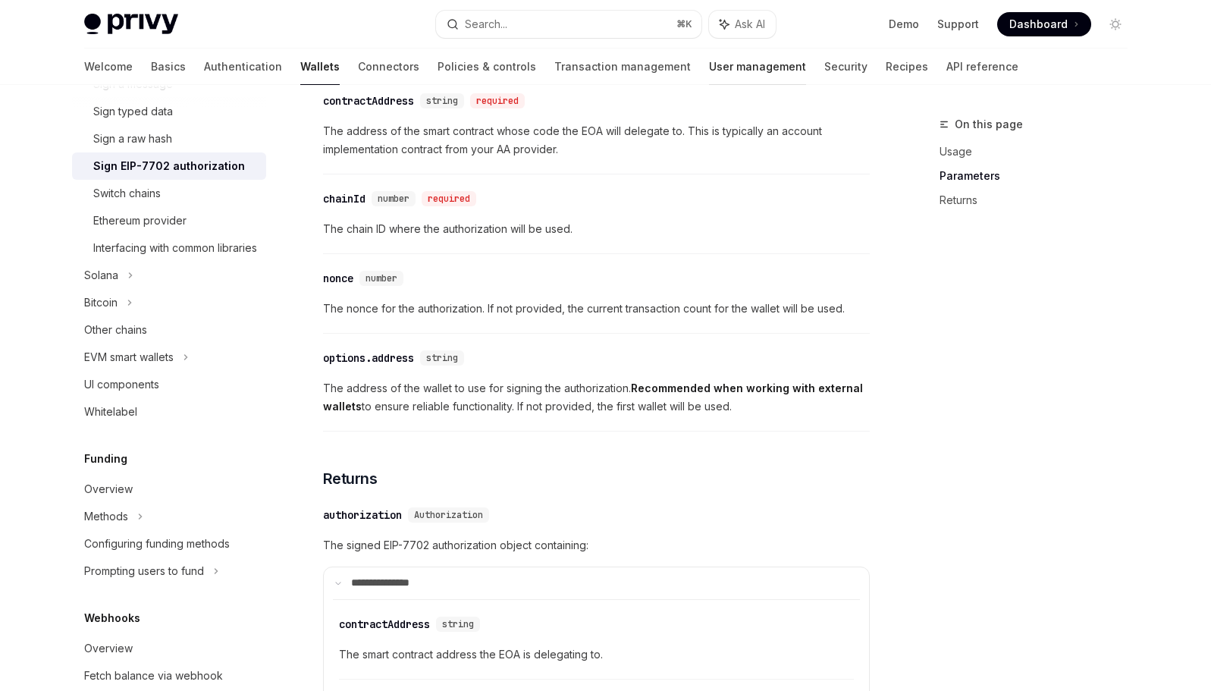
scroll to position [1225, 0]
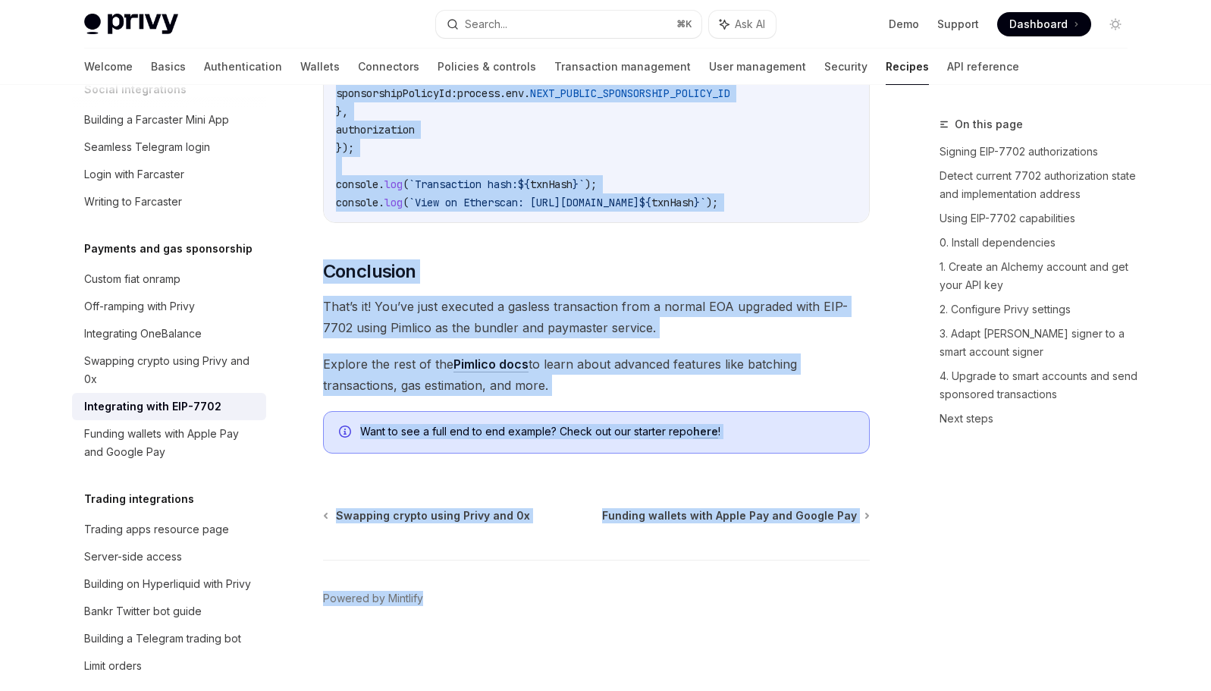
scroll to position [3820, 0]
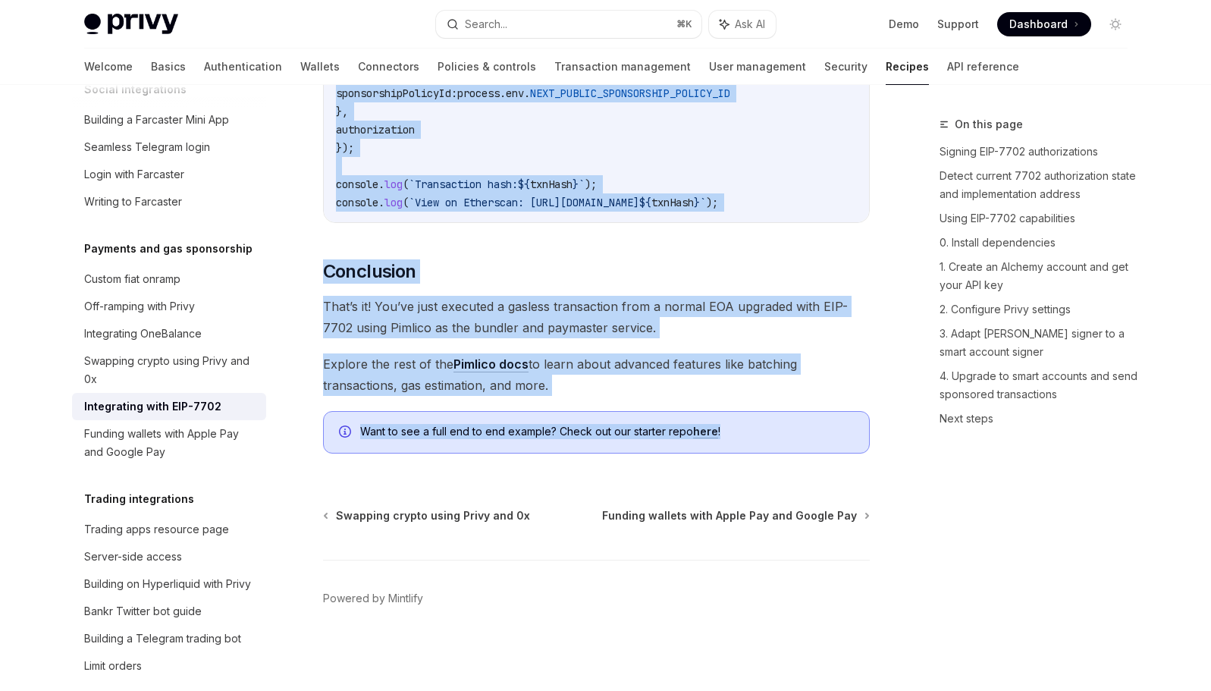
drag, startPoint x: 324, startPoint y: 152, endPoint x: 774, endPoint y: 445, distance: 537.8
copy div "Integrating with EIP-7702 OpenAI Open in ChatGPT OpenAI Open in ChatGPT EIP-770…"
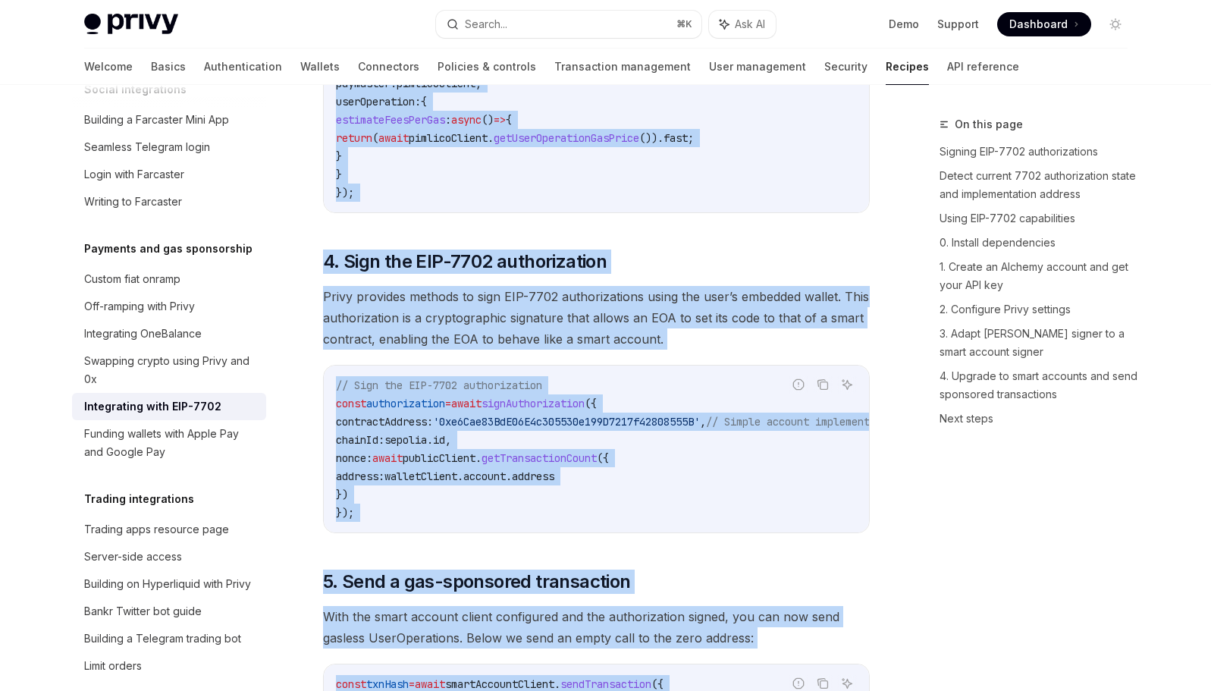
scroll to position [2727, 0]
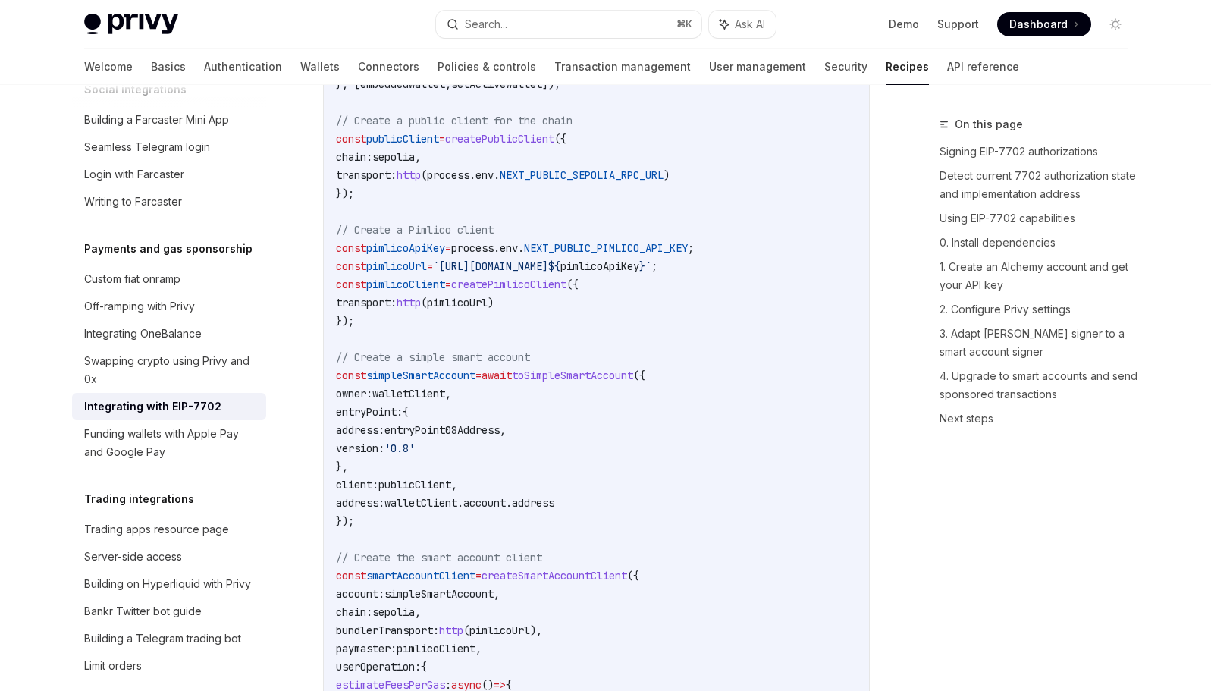
scroll to position [2430, 0]
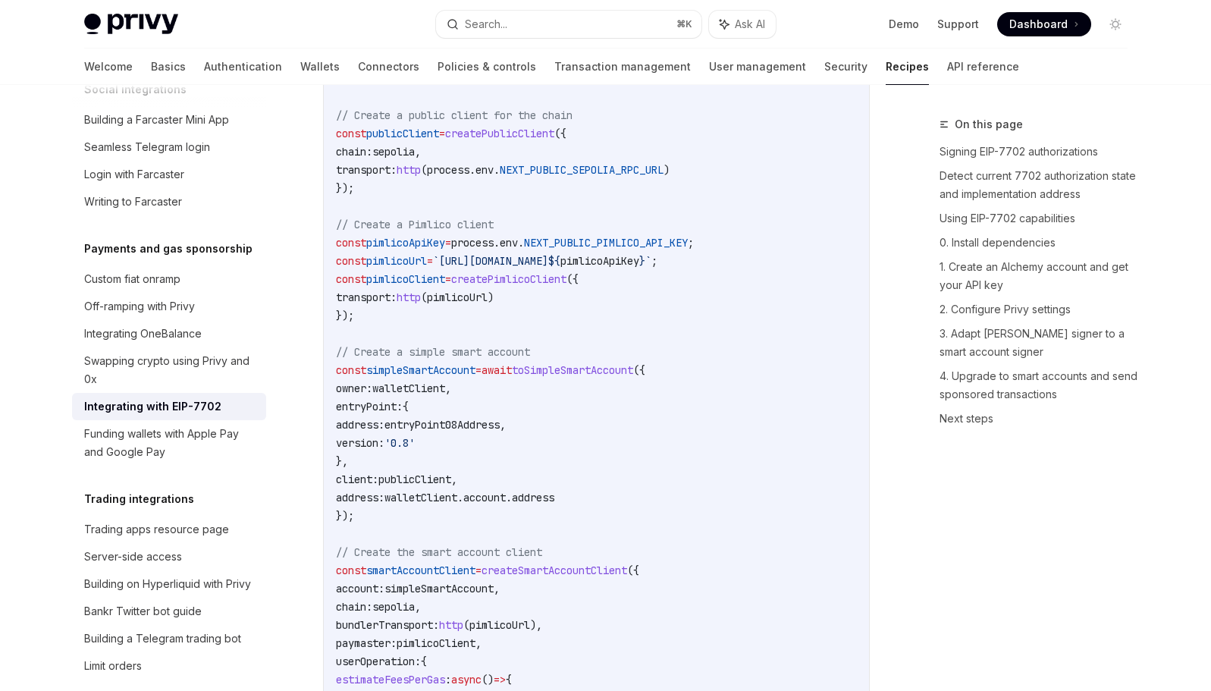
click at [406, 268] on span "pimlicoUrl" at bounding box center [396, 261] width 61 height 14
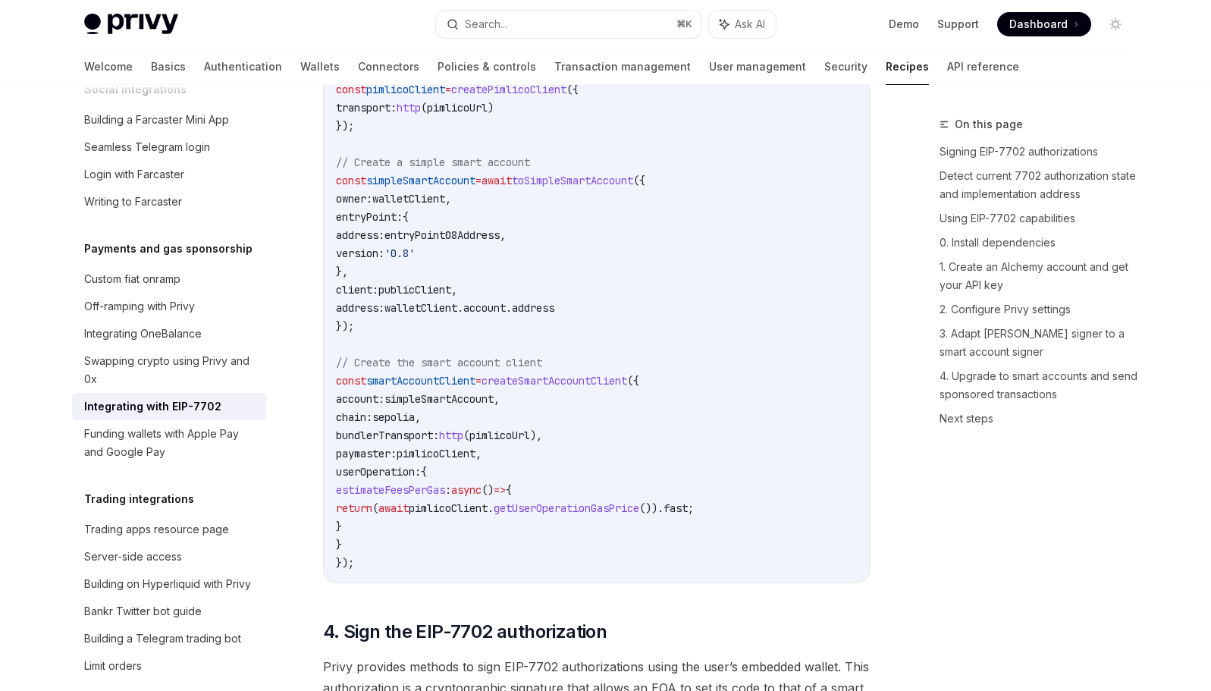
scroll to position [2614, 0]
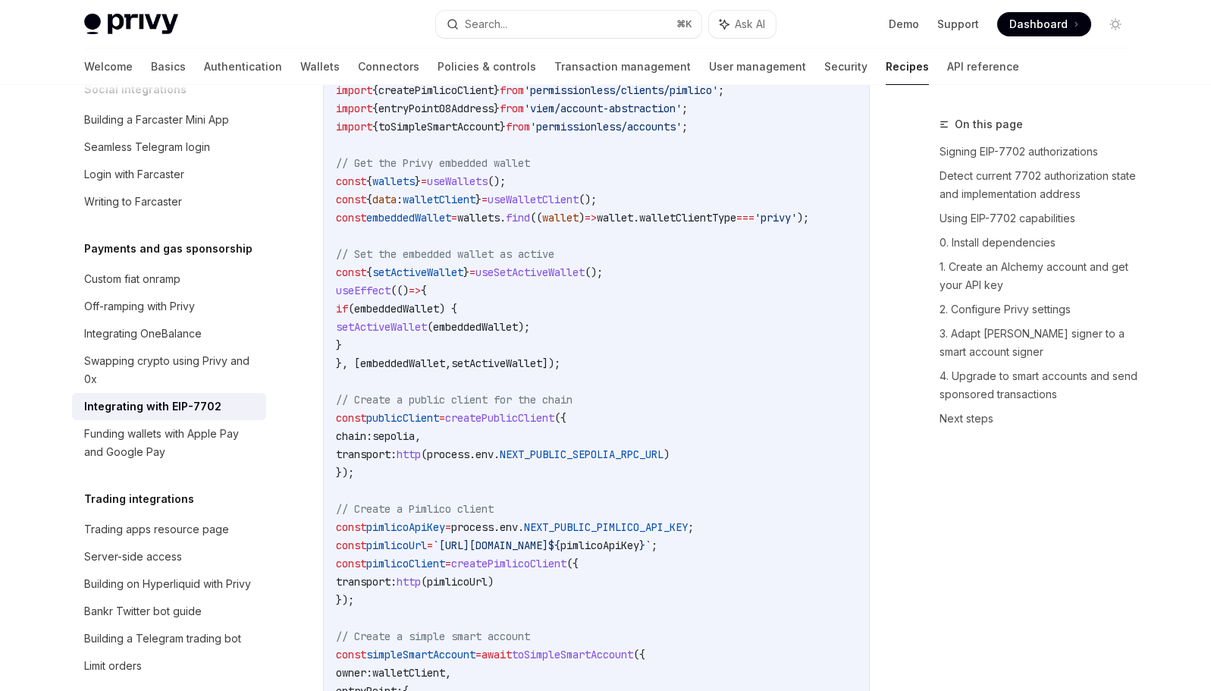
click at [782, 203] on code "import { usePrivy , useSign7702Authorization , useWallets } from '@privy-io/rea…" at bounding box center [596, 509] width 521 height 1074
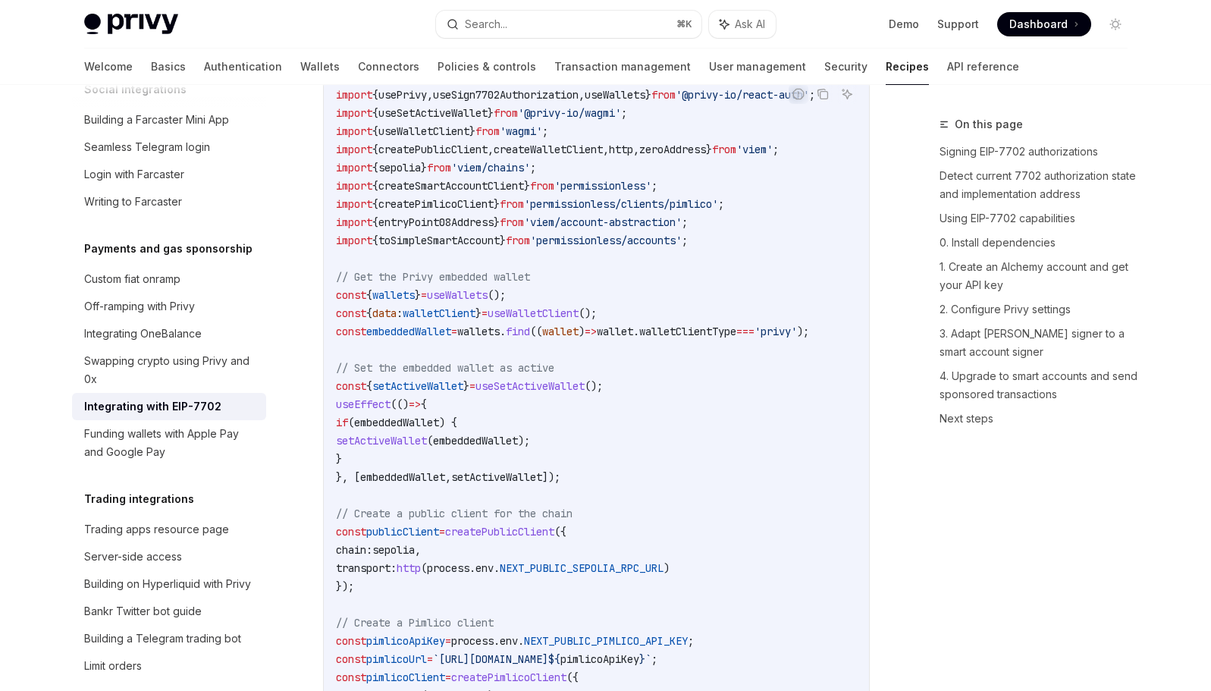
scroll to position [1963, 0]
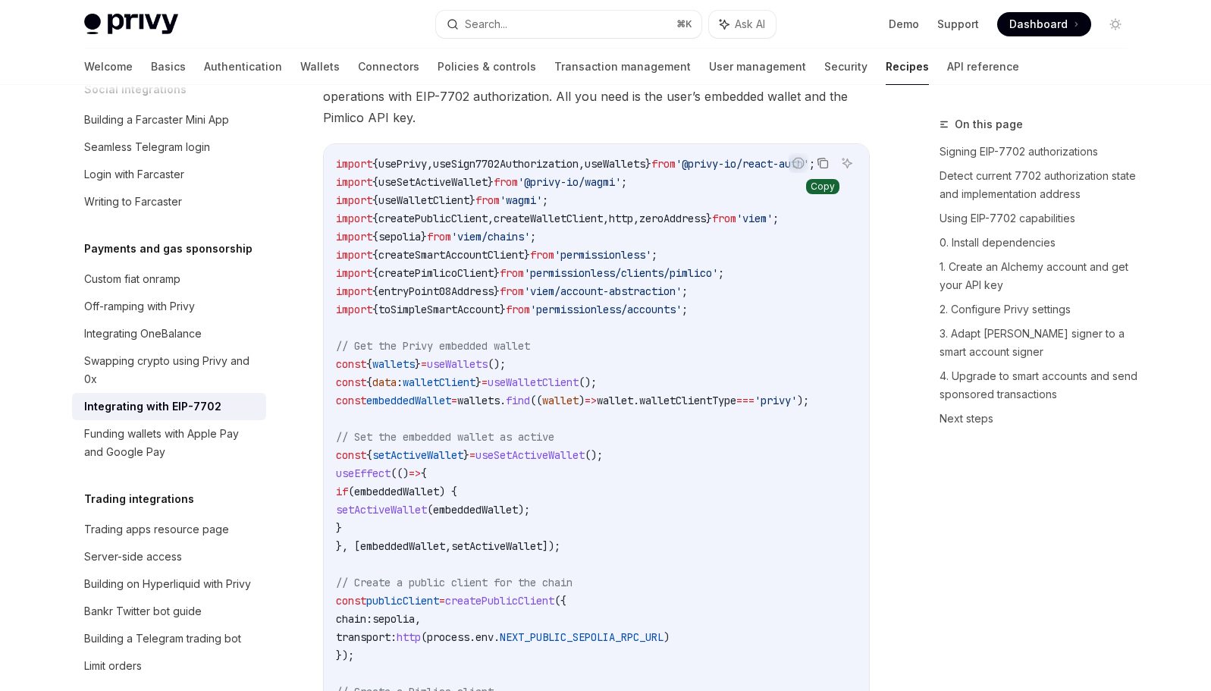
click at [817, 169] on icon "Copy the contents from the code block" at bounding box center [823, 163] width 12 height 12
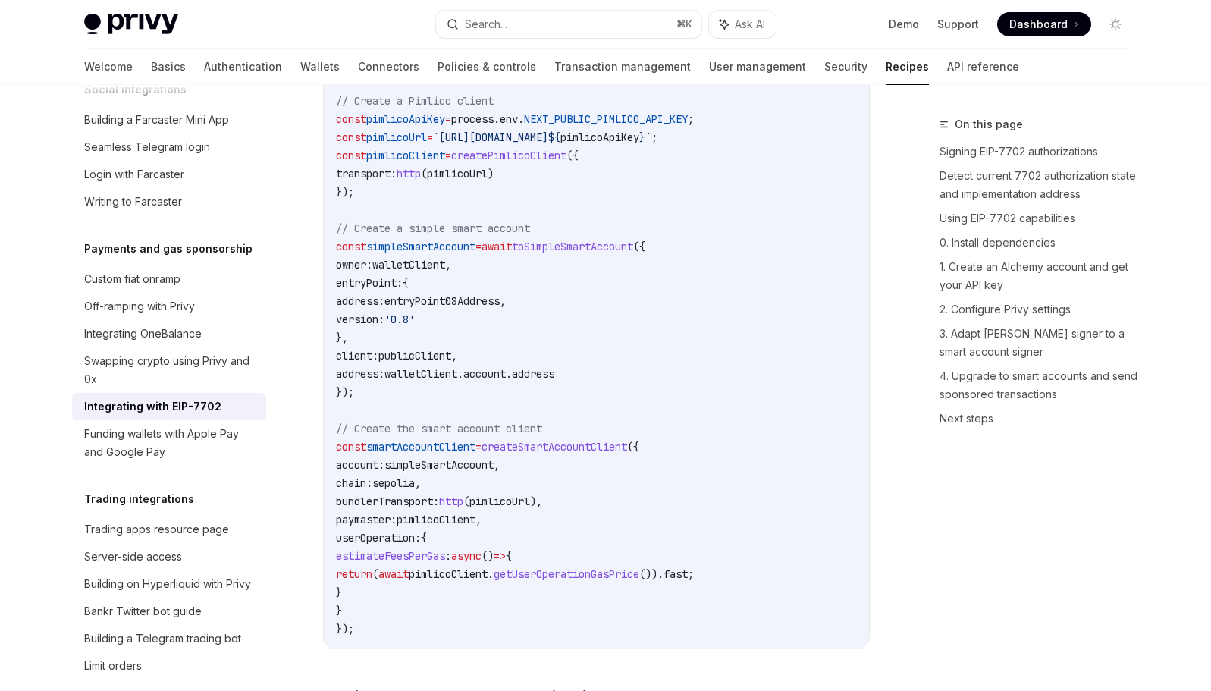
scroll to position [2550, 0]
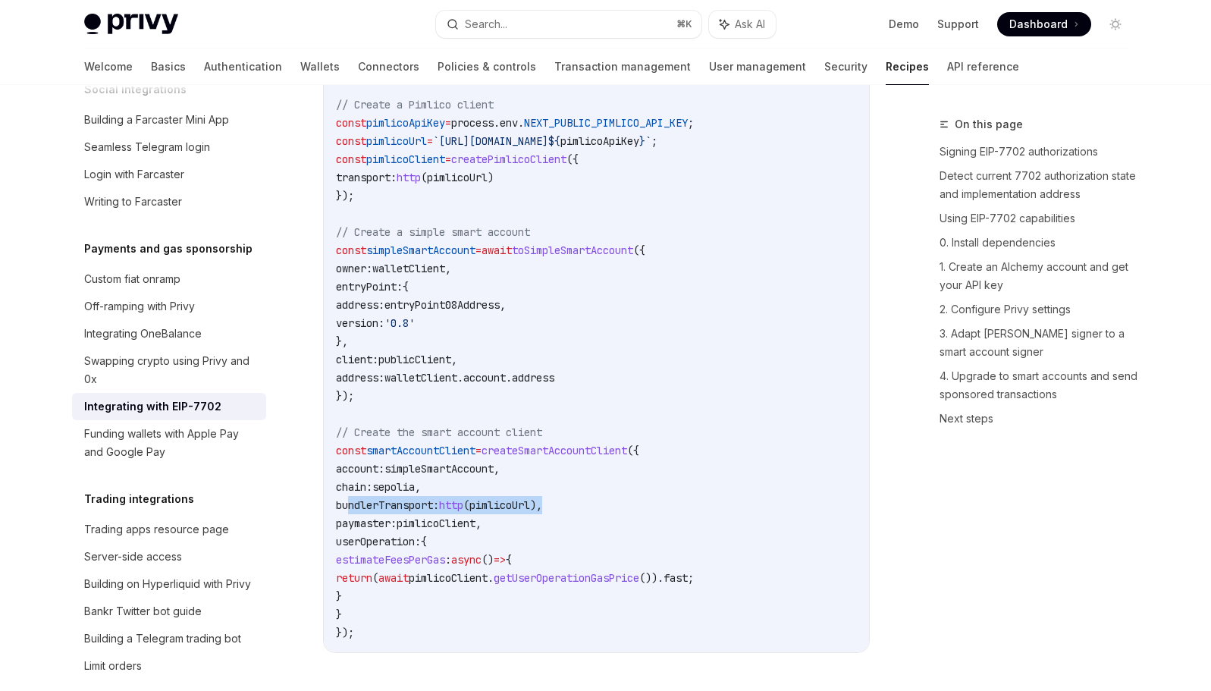
drag, startPoint x: 571, startPoint y: 524, endPoint x: 350, endPoint y: 531, distance: 221.6
click at [350, 531] on code "import { usePrivy , useSign7702Authorization , useWallets } from '@privy-io/rea…" at bounding box center [596, 105] width 521 height 1074
copy span "bundlerTransport: http ( pimlicoUrl ),"
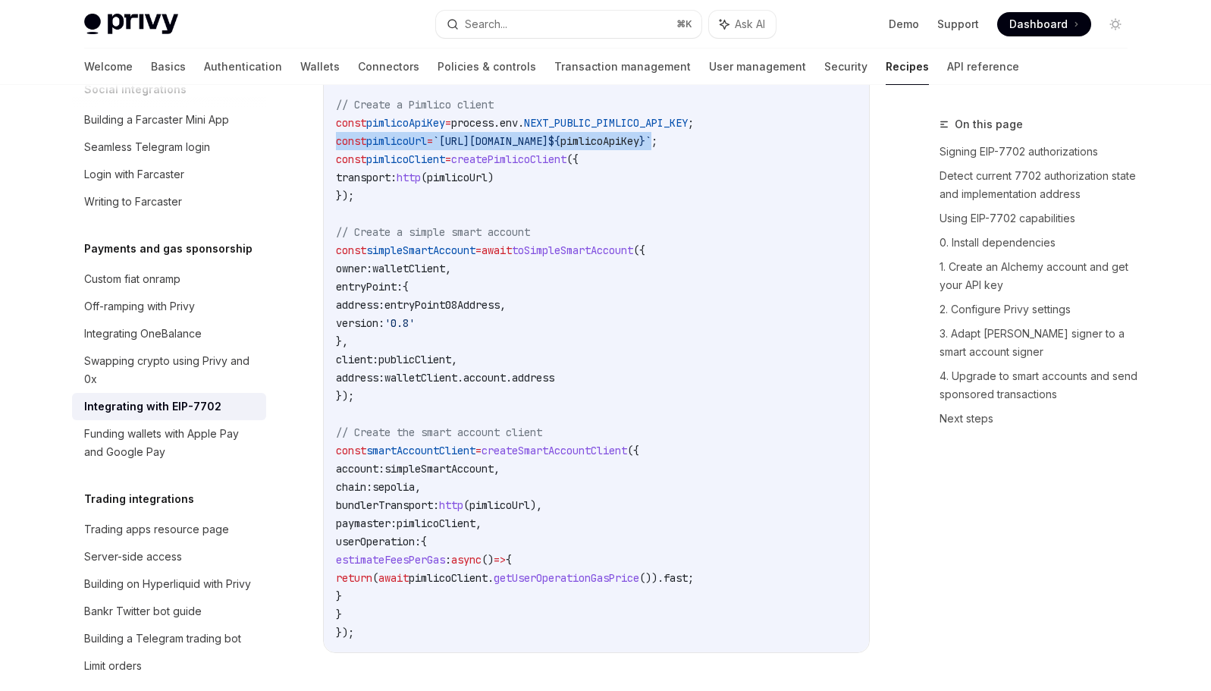
drag, startPoint x: 861, startPoint y: 168, endPoint x: 335, endPoint y: 173, distance: 526.5
click at [335, 173] on div "import { usePrivy , useSign7702Authorization , useWallets } from '@privy-io/rea…" at bounding box center [596, 104] width 545 height 1095
copy span "const pimlicoUrl = `https://api.pimlico.io/v2/sepolia/rpc?apikey= ${ pimlicoApi…"
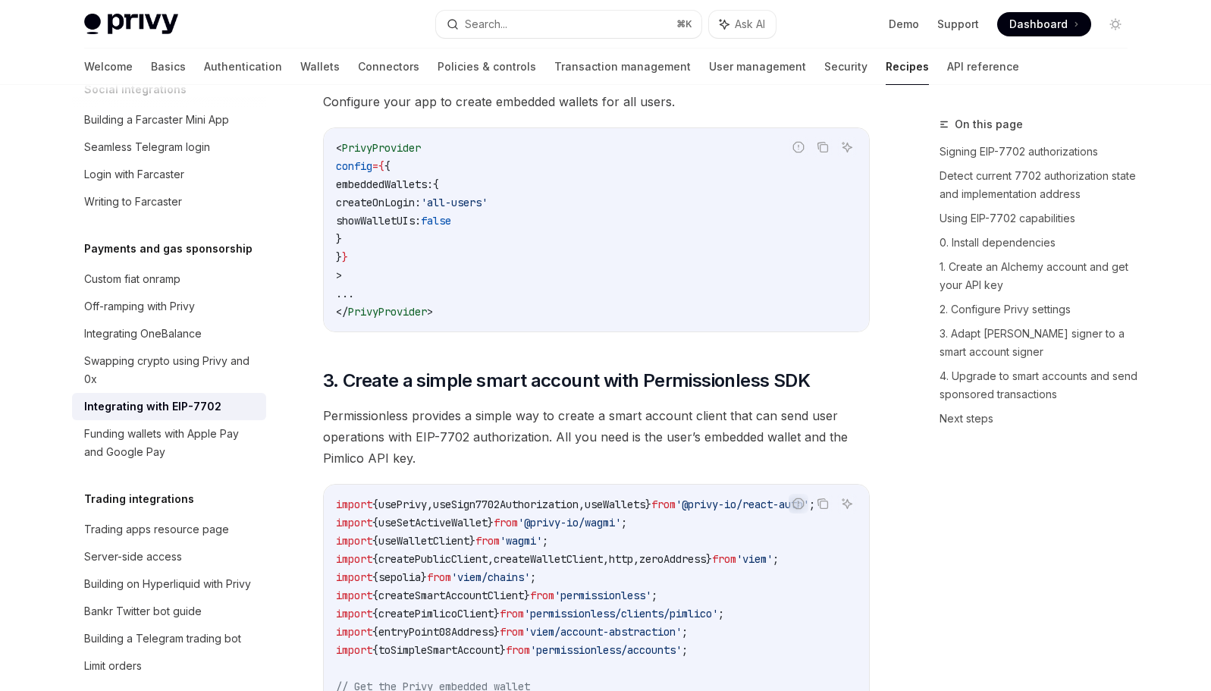
scroll to position [1422, 0]
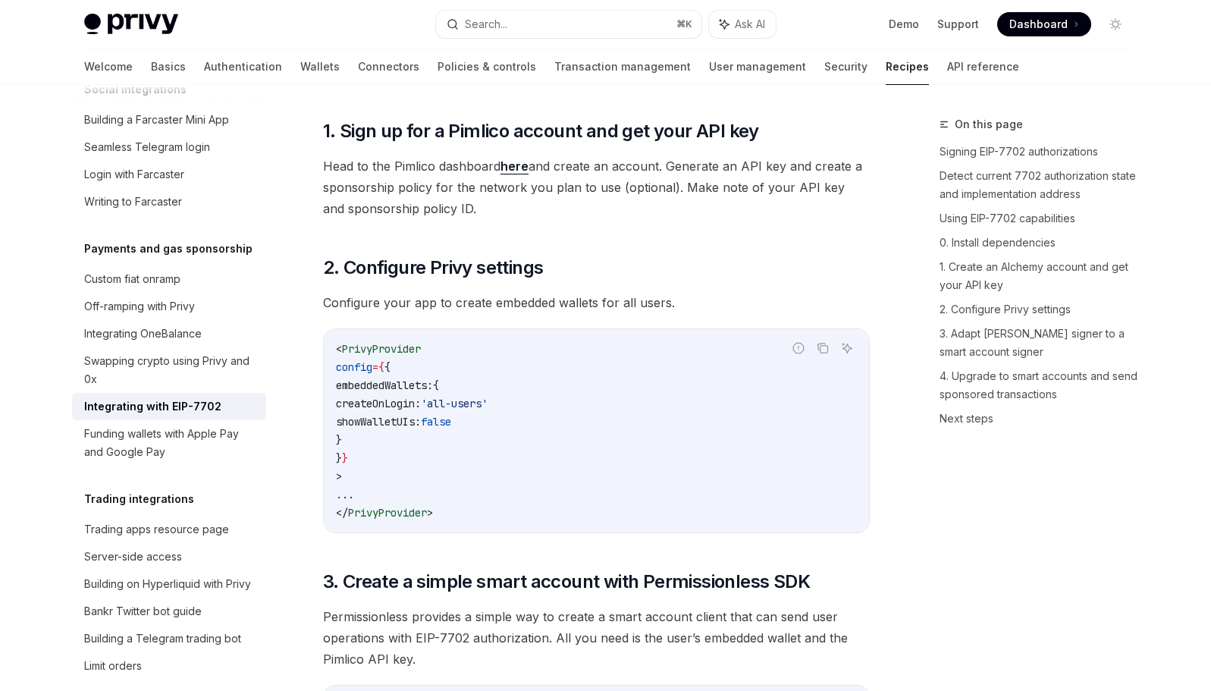
click at [525, 219] on span "Head to the Pimlico dashboard here and create an account. Generate an API key a…" at bounding box center [596, 188] width 547 height 64
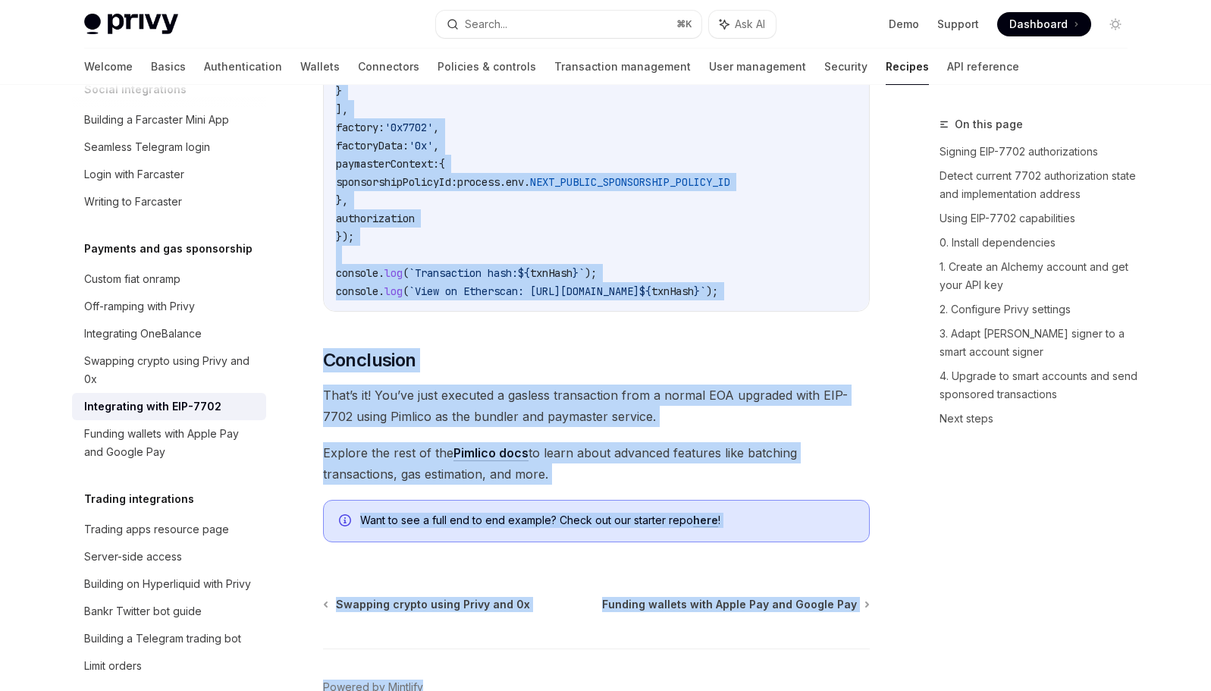
scroll to position [3820, 0]
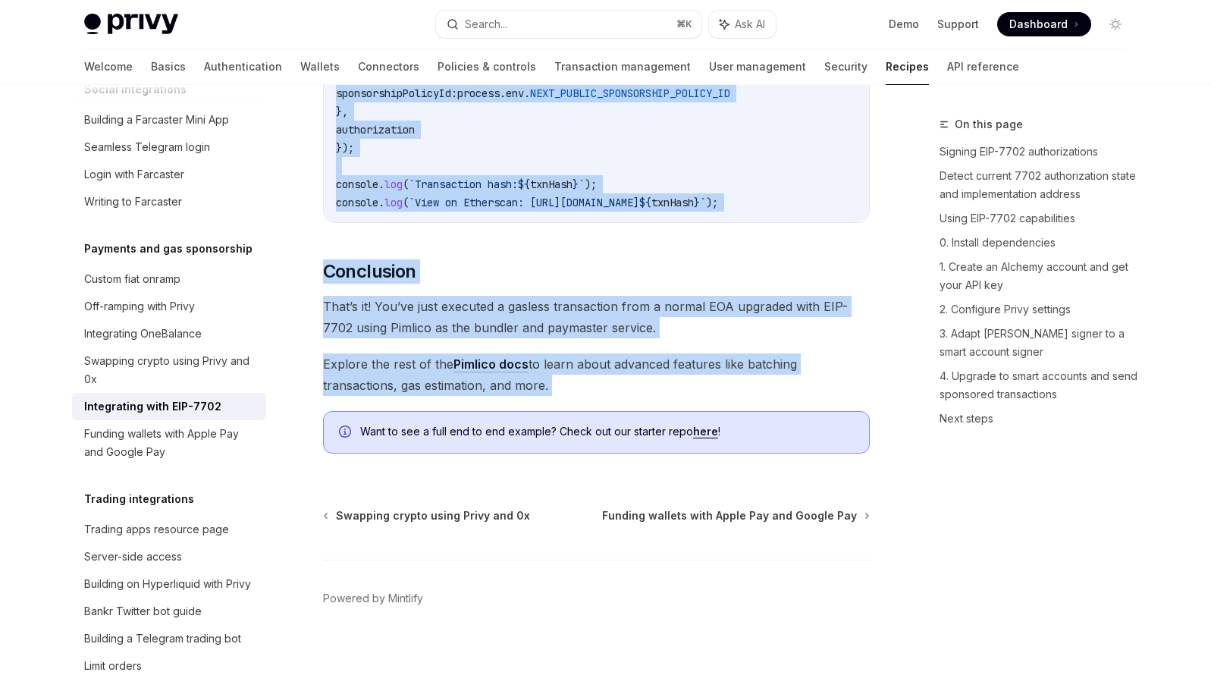
drag, startPoint x: 324, startPoint y: 121, endPoint x: 723, endPoint y: 400, distance: 486.5
copy div "Integrating with EIP-7702 OpenAI Open in ChatGPT OpenAI Open in ChatGPT EIP-770…"
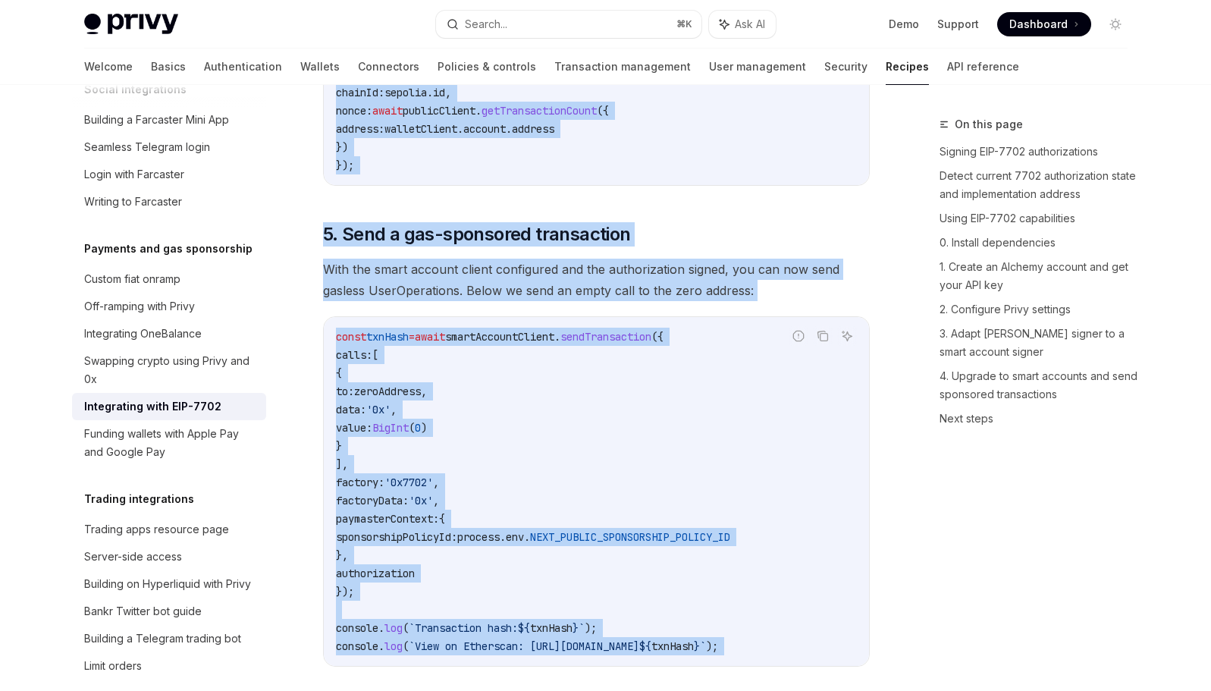
scroll to position [3258, 0]
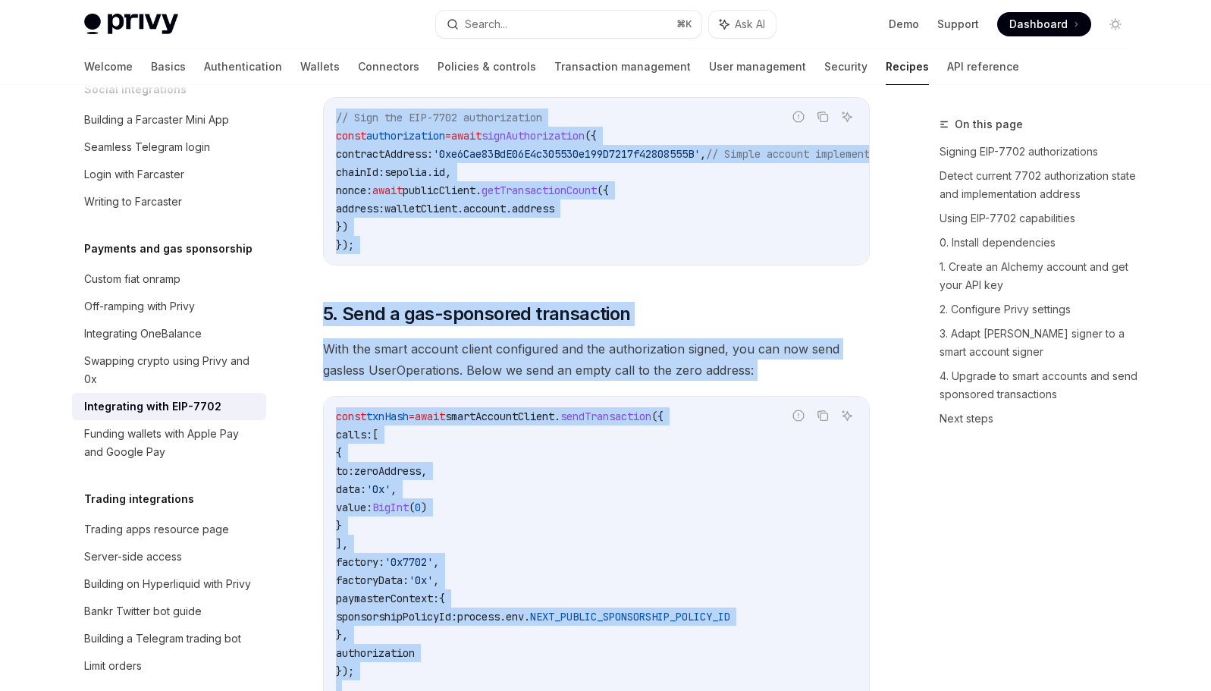
click at [518, 381] on span "With the smart account client configured and the authorization signed, you can …" at bounding box center [596, 359] width 547 height 42
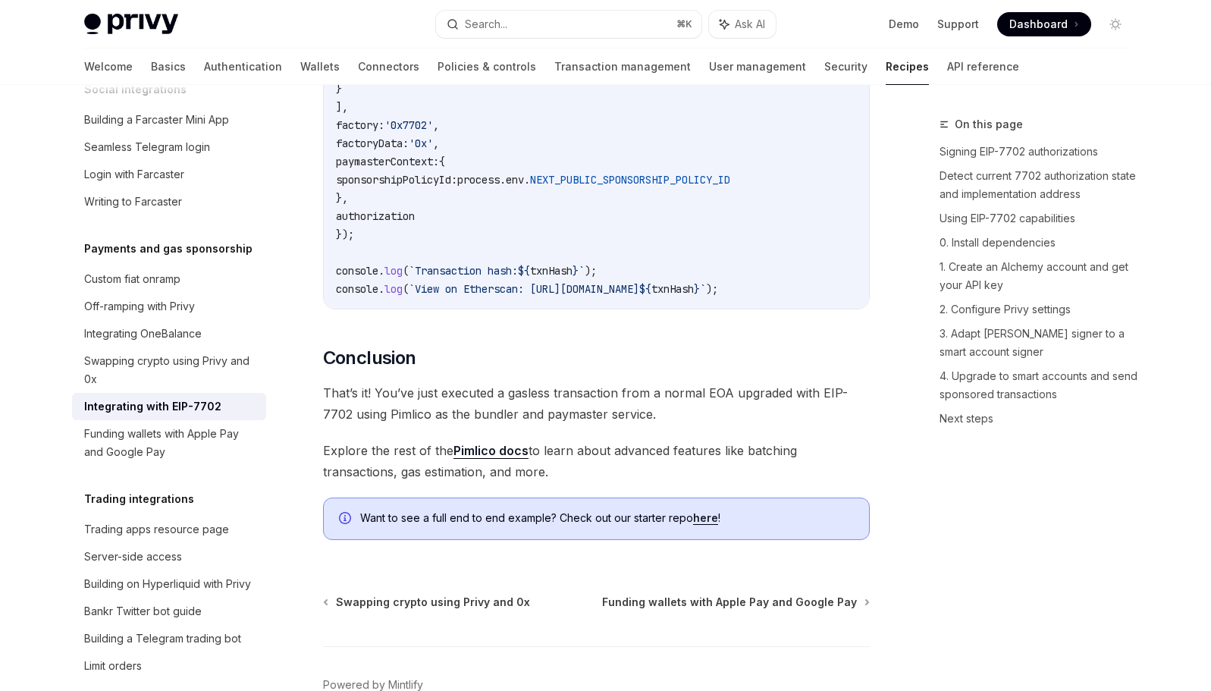
scroll to position [3666, 0]
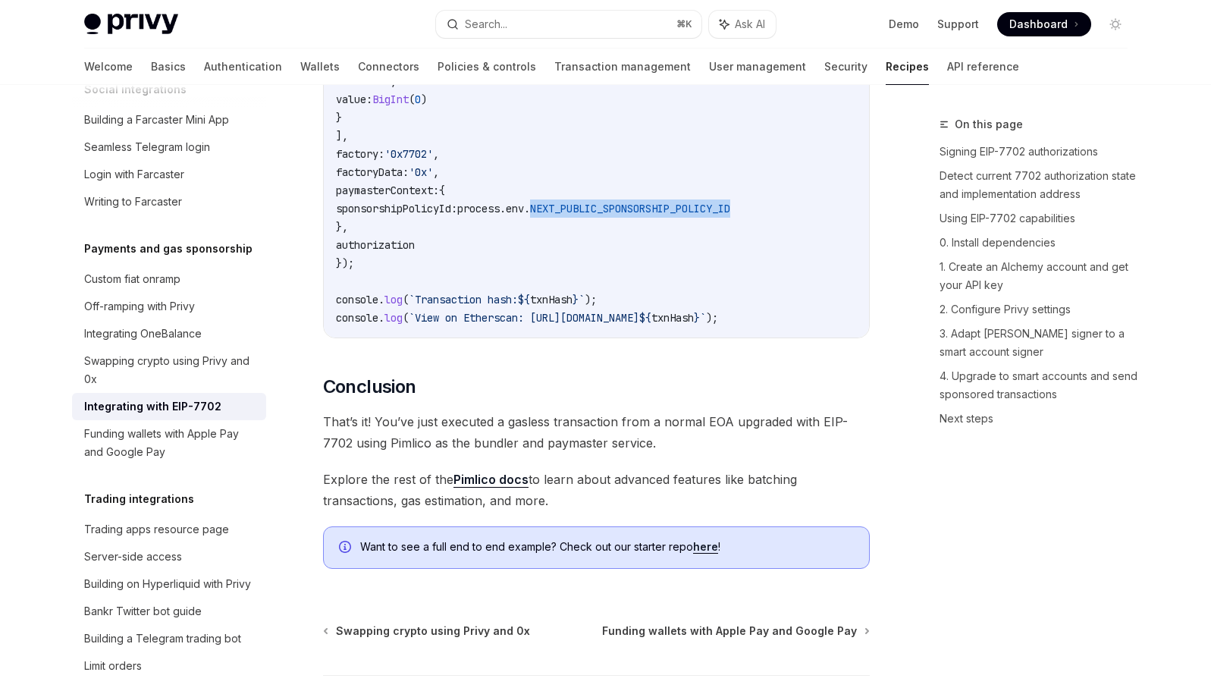
drag, startPoint x: 571, startPoint y: 247, endPoint x: 789, endPoint y: 252, distance: 217.8
click at [789, 252] on code "const txnHash = await smartAccountClient . sendTransaction ({ calls: [ { to: ze…" at bounding box center [596, 163] width 521 height 328
copy span "NEXT_PUBLIC_SPONSORSHIP_POLICY_ID"
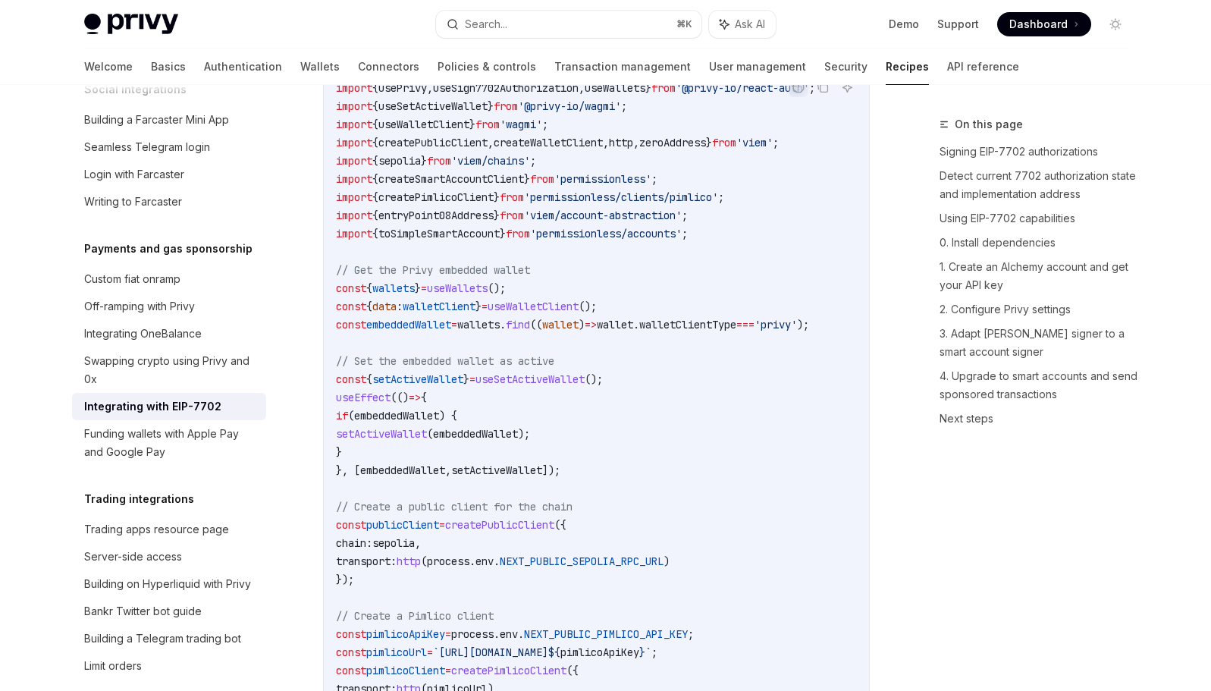
scroll to position [1956, 0]
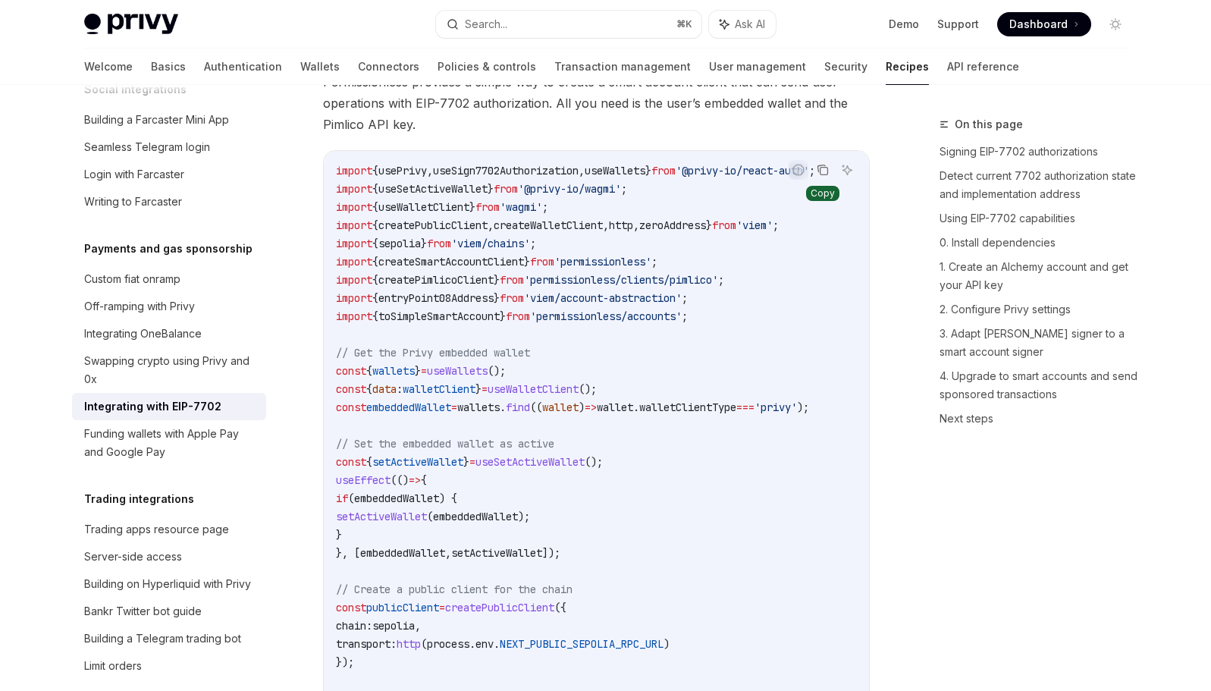
click at [820, 174] on icon "Copy the contents from the code block" at bounding box center [824, 171] width 8 height 8
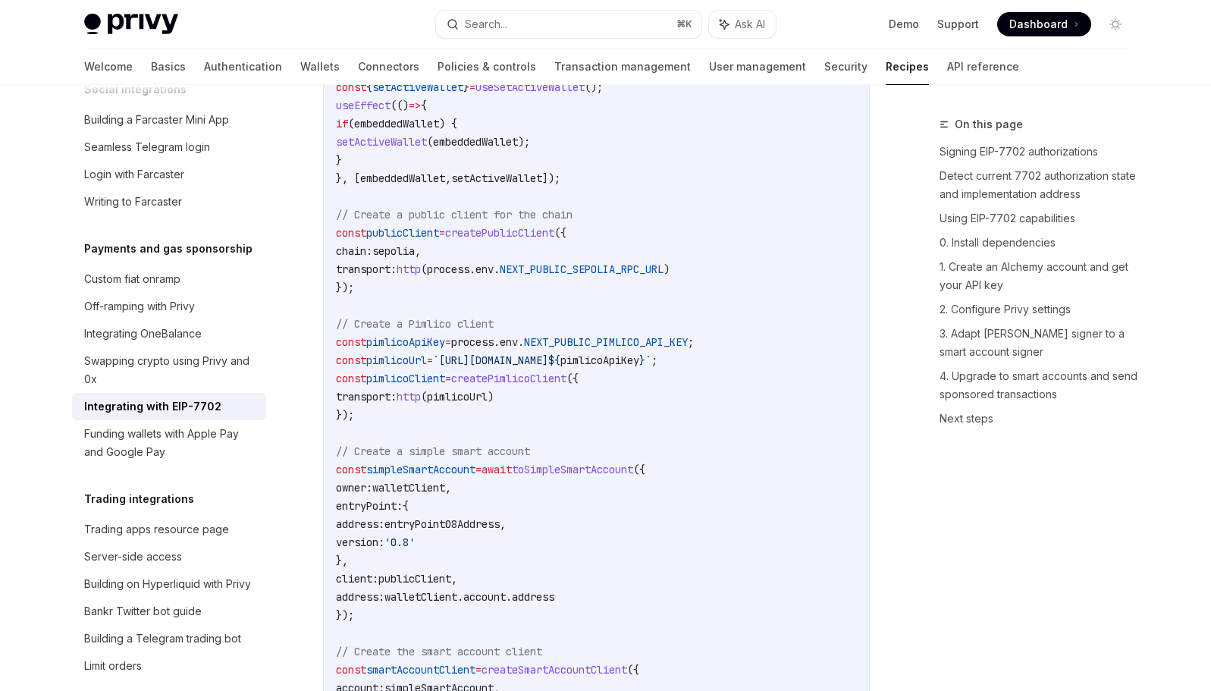
scroll to position [2484, 0]
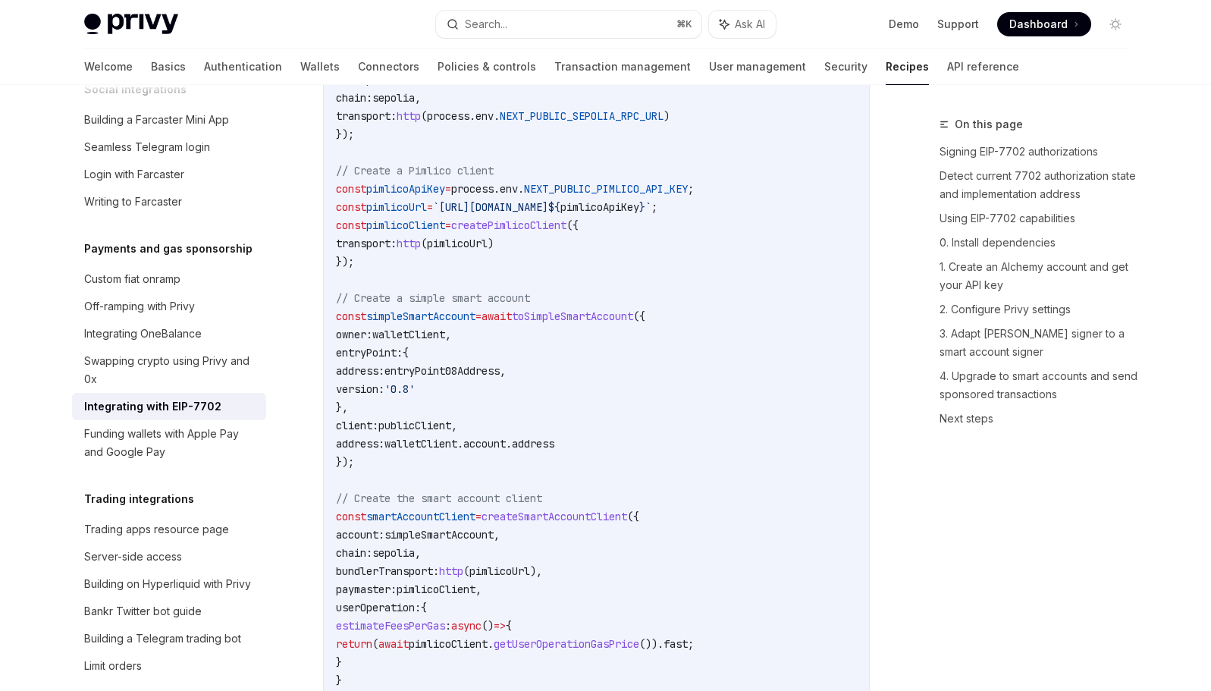
click at [399, 214] on span "pimlicoUrl" at bounding box center [396, 207] width 61 height 14
copy span "pimlicoUrl"
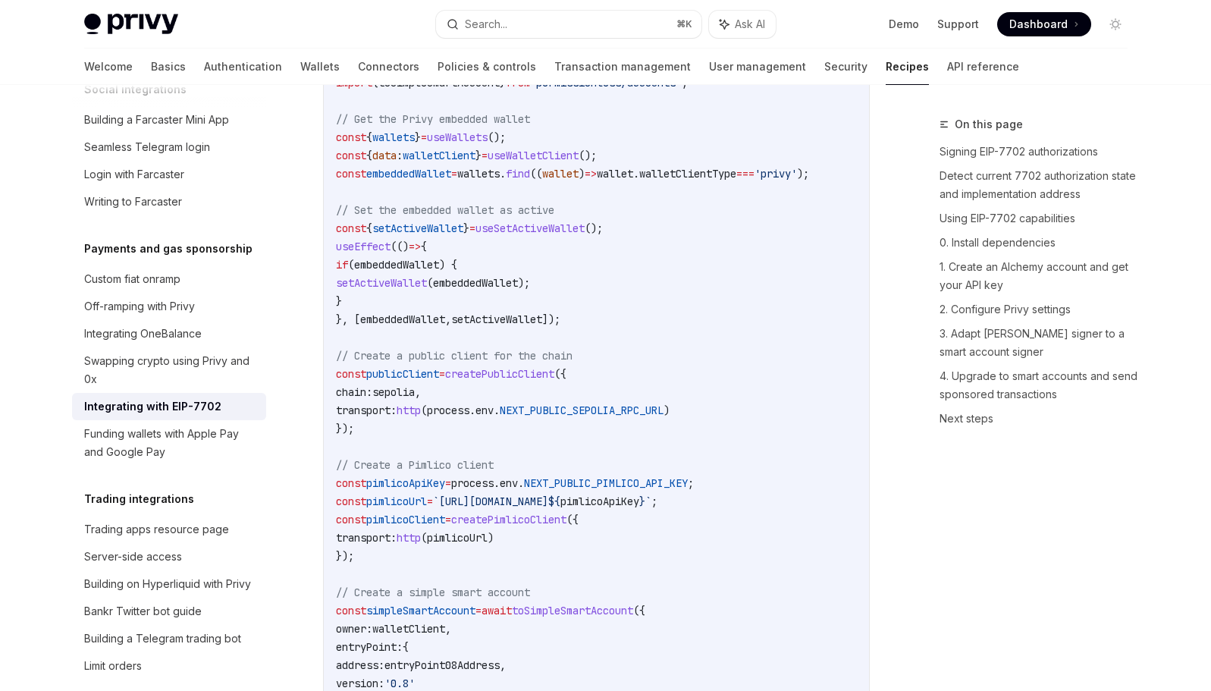
scroll to position [1932, 0]
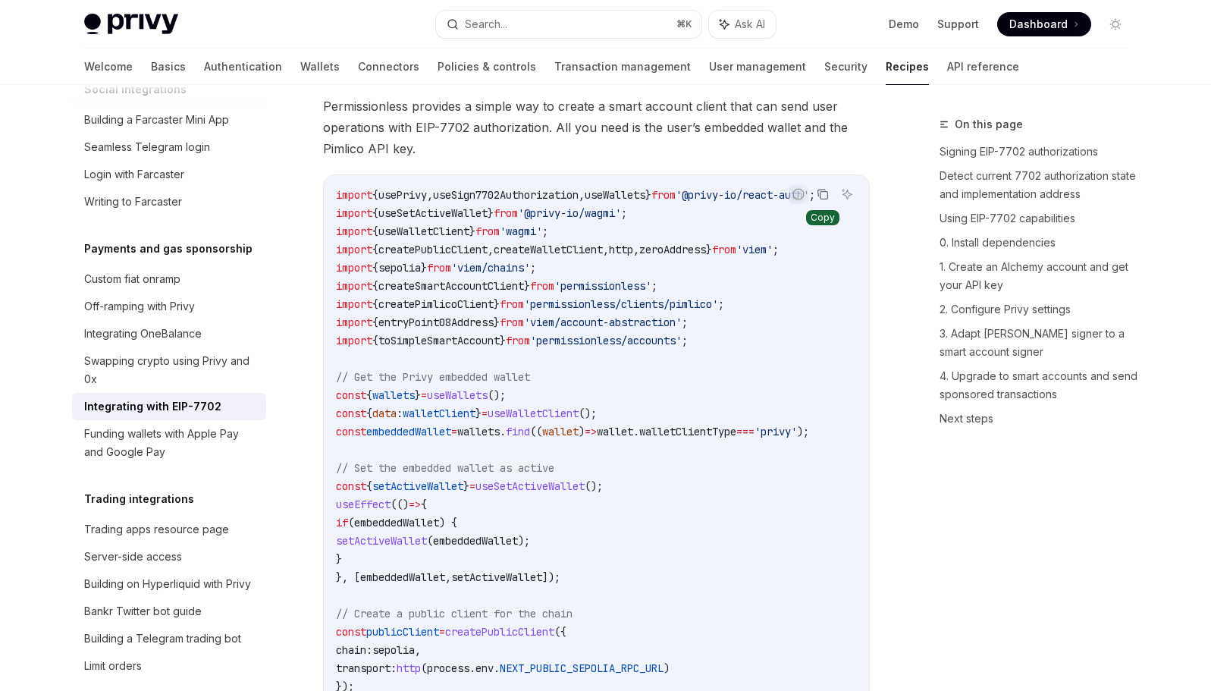
click at [817, 200] on icon "Copy the contents from the code block" at bounding box center [823, 194] width 12 height 12
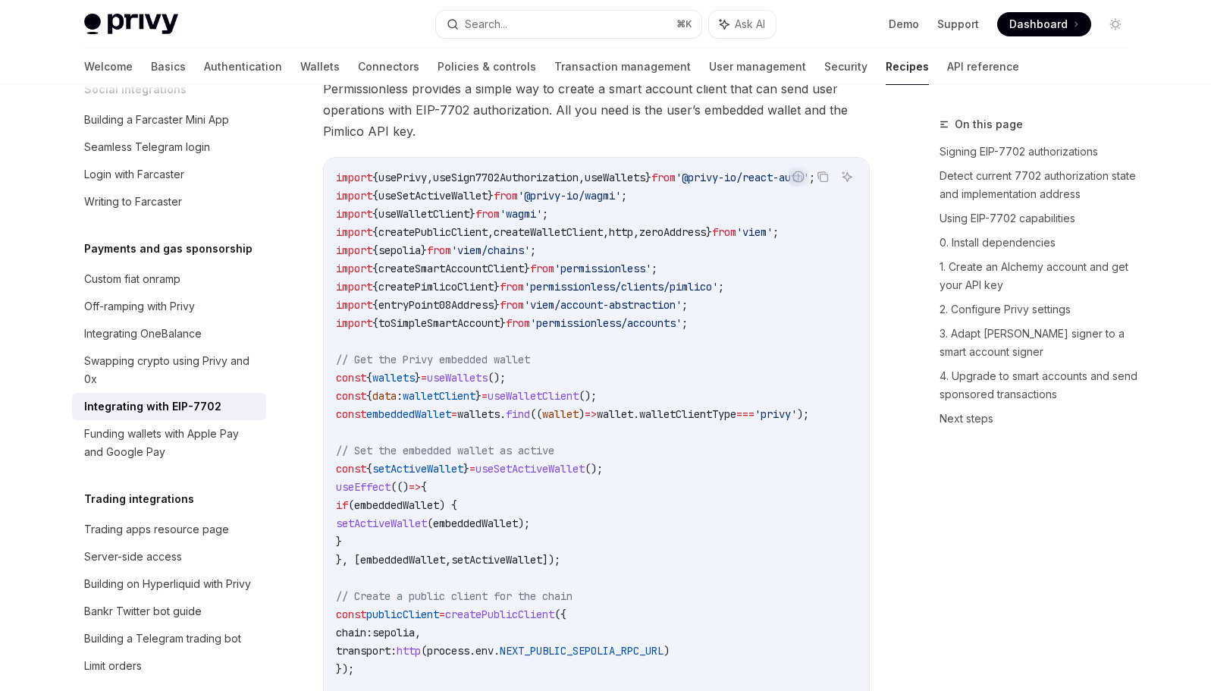
scroll to position [1952, 0]
click at [820, 179] on icon "Copy the contents from the code block" at bounding box center [824, 175] width 8 height 8
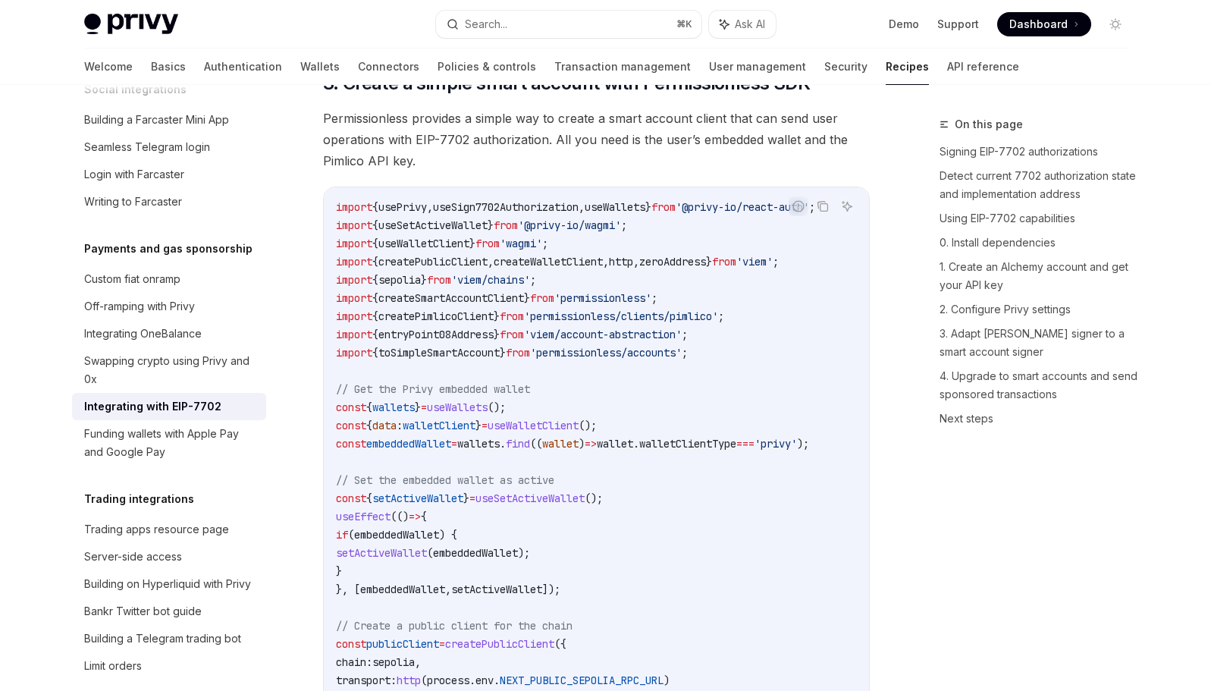
scroll to position [0, 0]
click at [819, 216] on button "Copy the contents from the code block" at bounding box center [823, 206] width 20 height 20
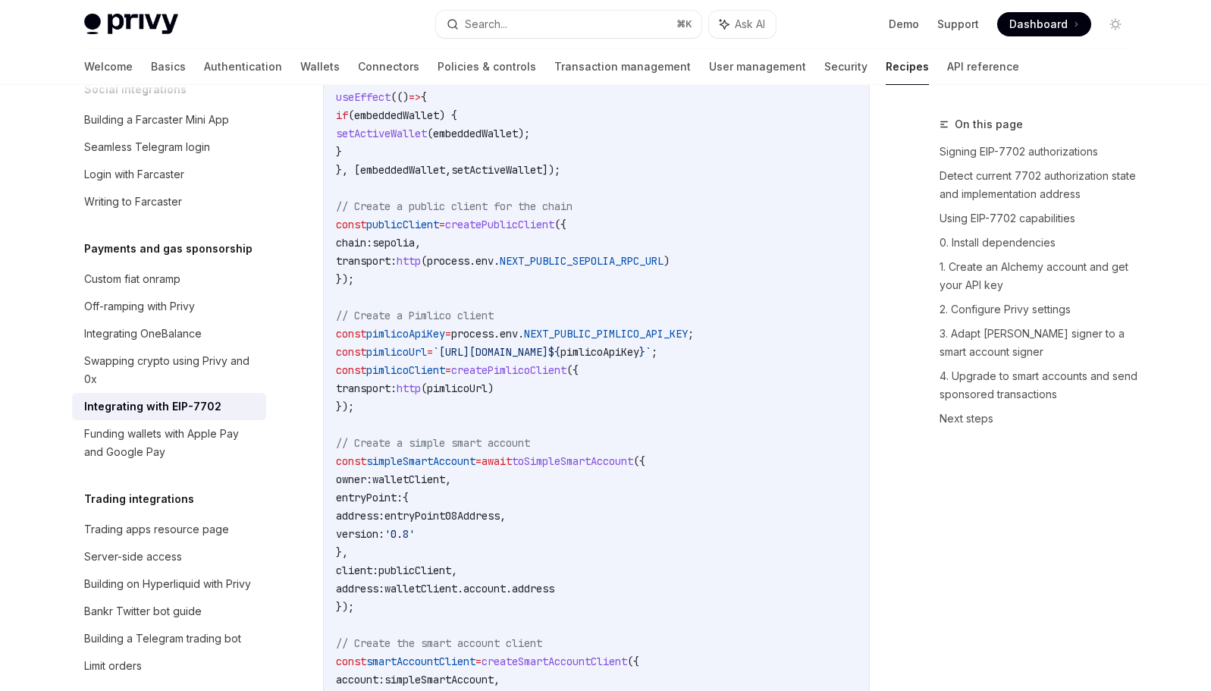
scroll to position [2363, 0]
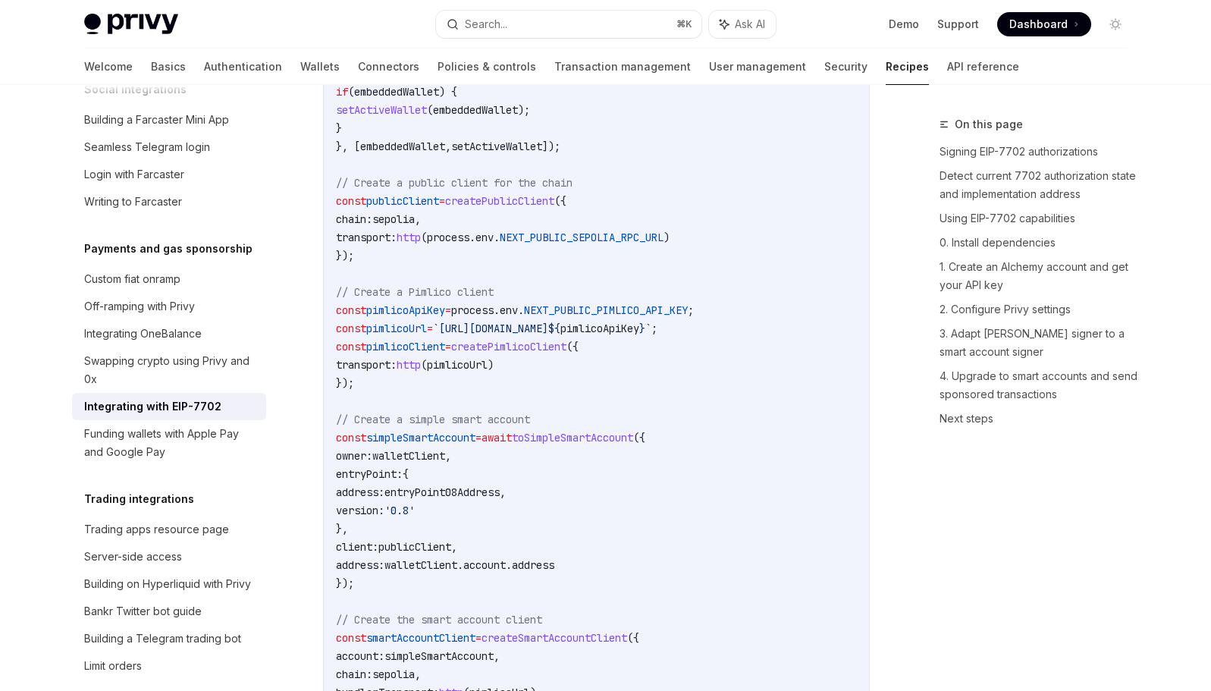
click at [529, 392] on code "import { usePrivy , useSign7702Authorization , useWallets } from '@privy-io/rea…" at bounding box center [596, 292] width 521 height 1074
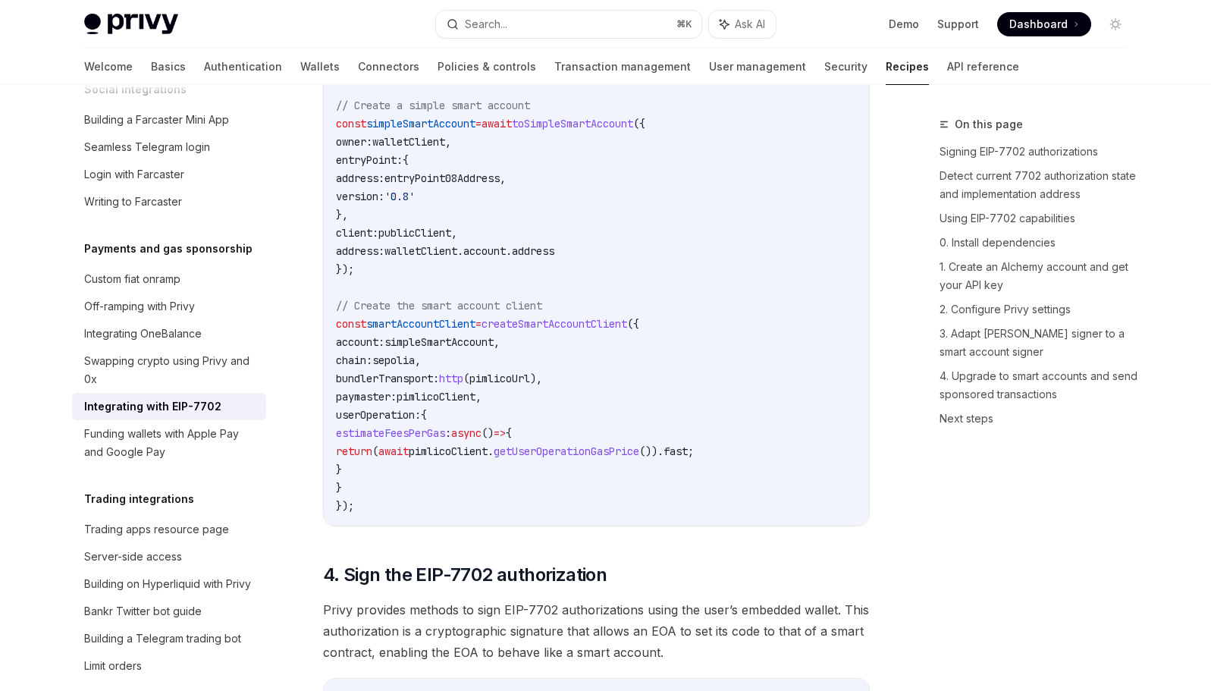
scroll to position [2625, 0]
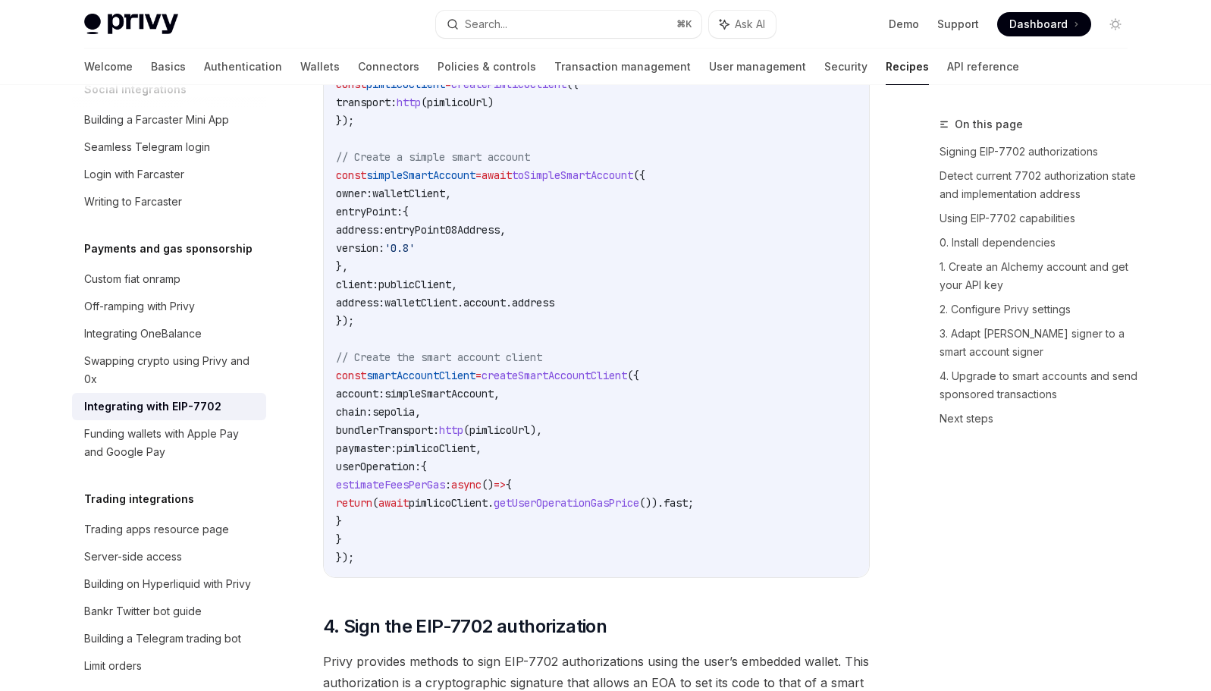
drag, startPoint x: 489, startPoint y: 203, endPoint x: 374, endPoint y: 202, distance: 114.6
click at [374, 182] on span "const simpleSmartAccount = await toSimpleSmartAccount ({" at bounding box center [490, 175] width 309 height 14
copy span "simpleSmartAccount"
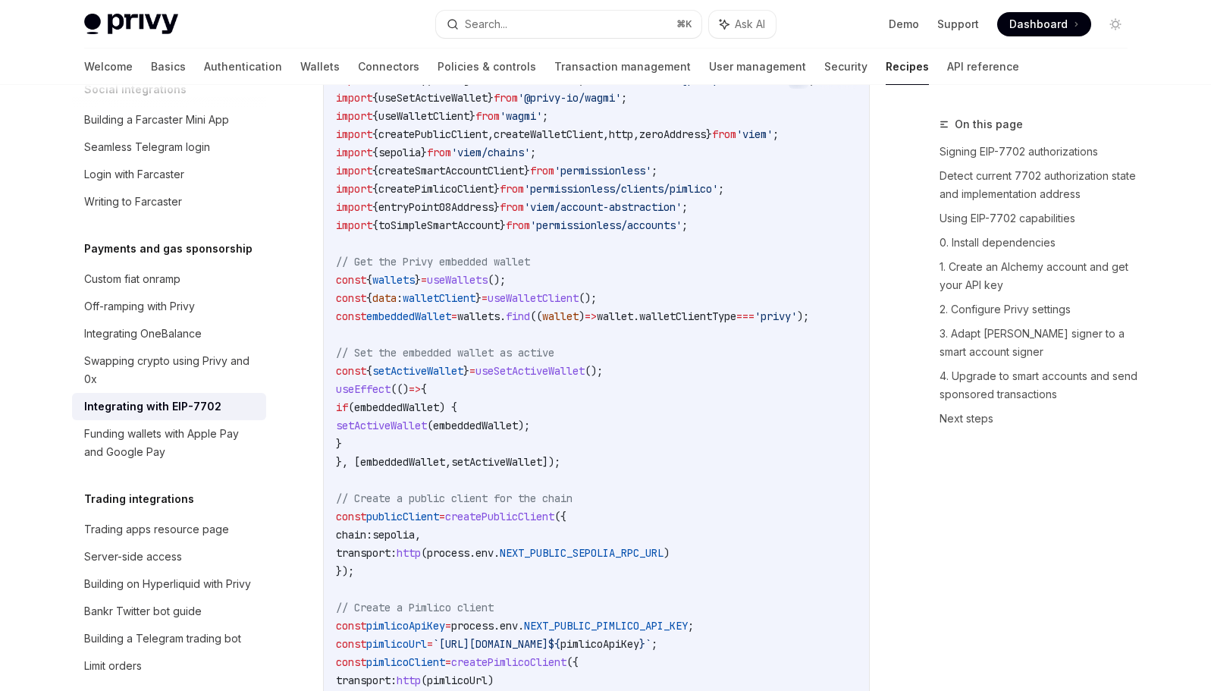
scroll to position [1969, 0]
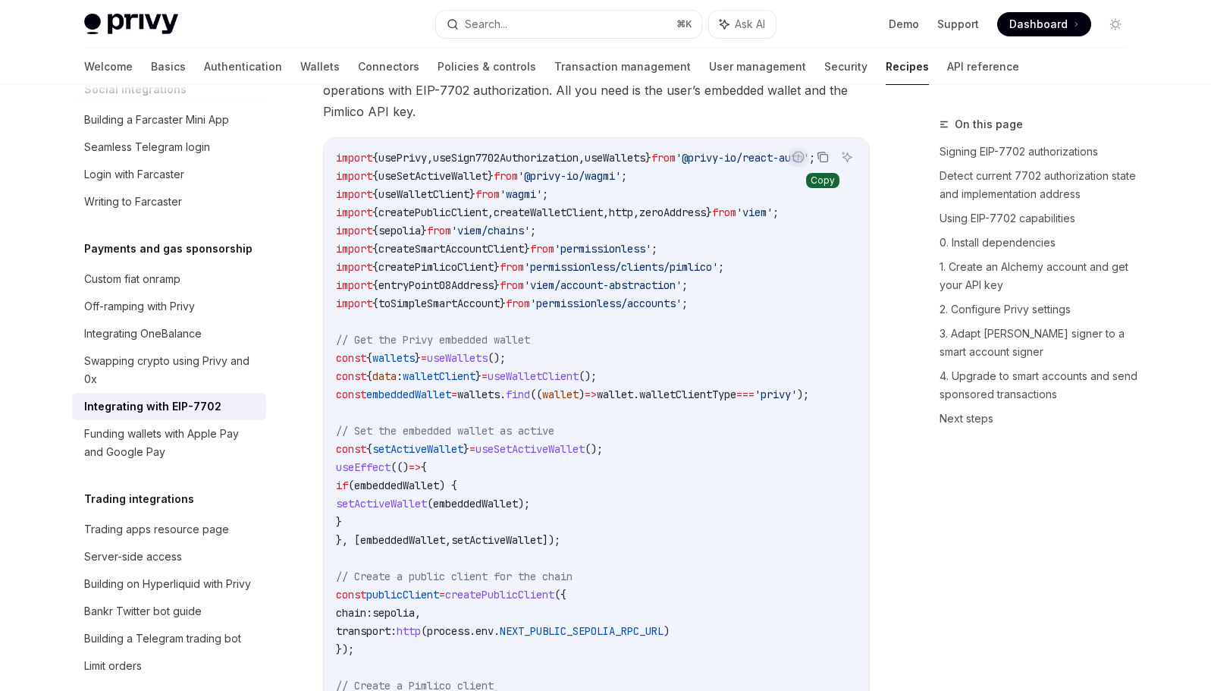
click at [818, 163] on icon "Copy the contents from the code block" at bounding box center [823, 157] width 12 height 12
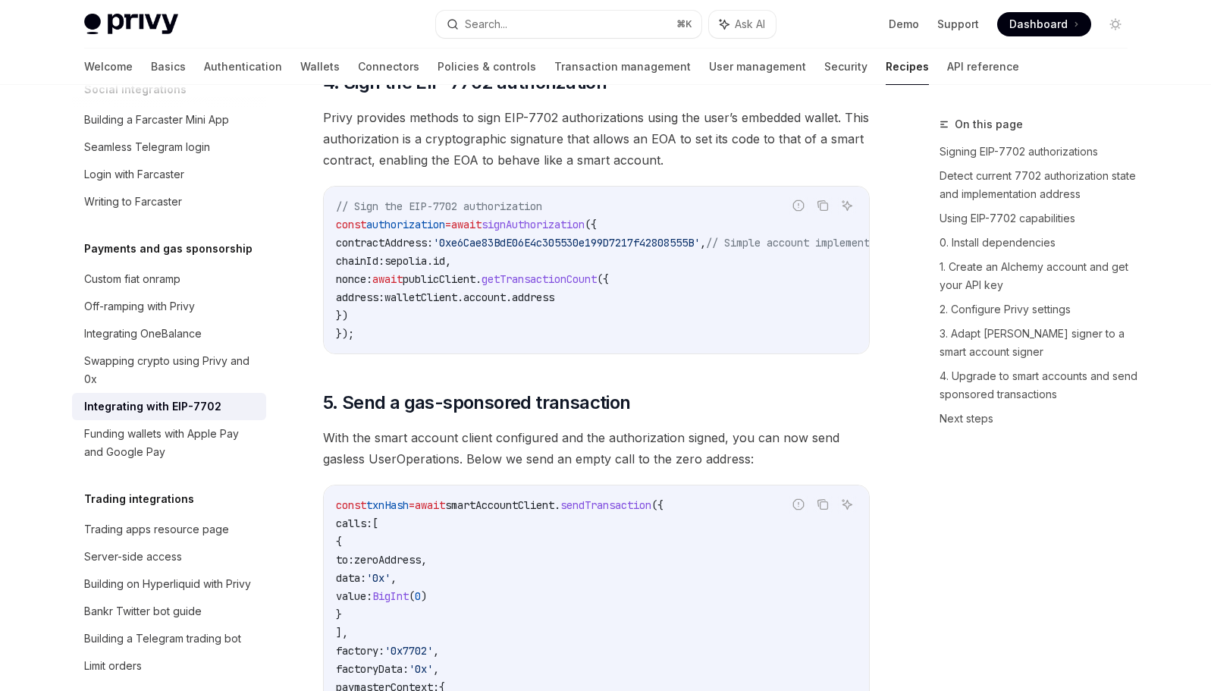
scroll to position [3137, 0]
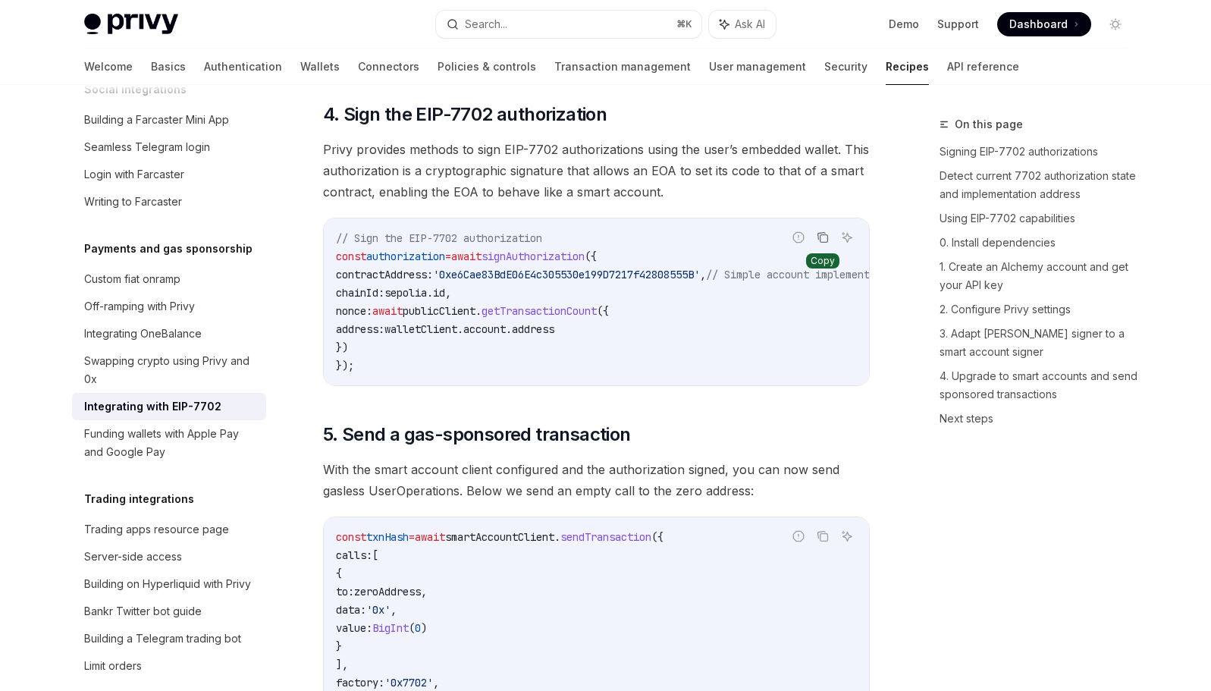
click at [824, 243] on icon "Copy the contents from the code block" at bounding box center [823, 237] width 12 height 12
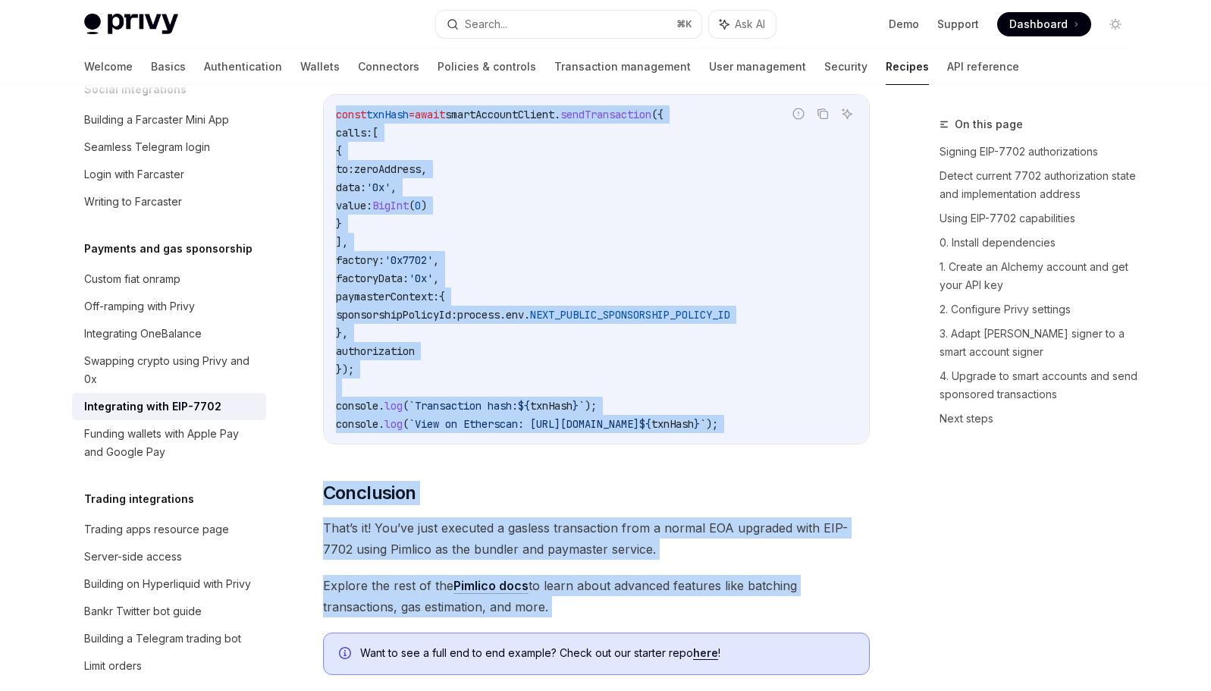
scroll to position [3820, 0]
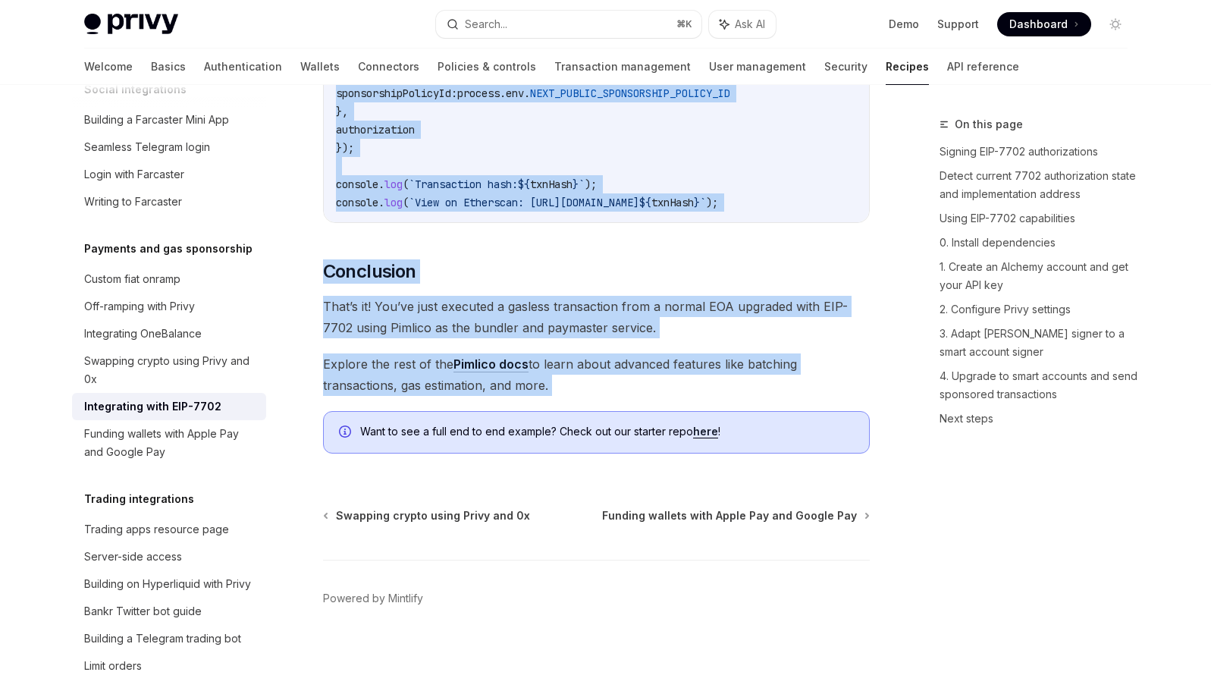
drag, startPoint x: 320, startPoint y: 155, endPoint x: 873, endPoint y: 382, distance: 598.0
copy div "Integrating with EIP-7702 OpenAI Open in ChatGPT OpenAI Open in ChatGPT EIP-770…"
